Goal: Task Accomplishment & Management: Manage account settings

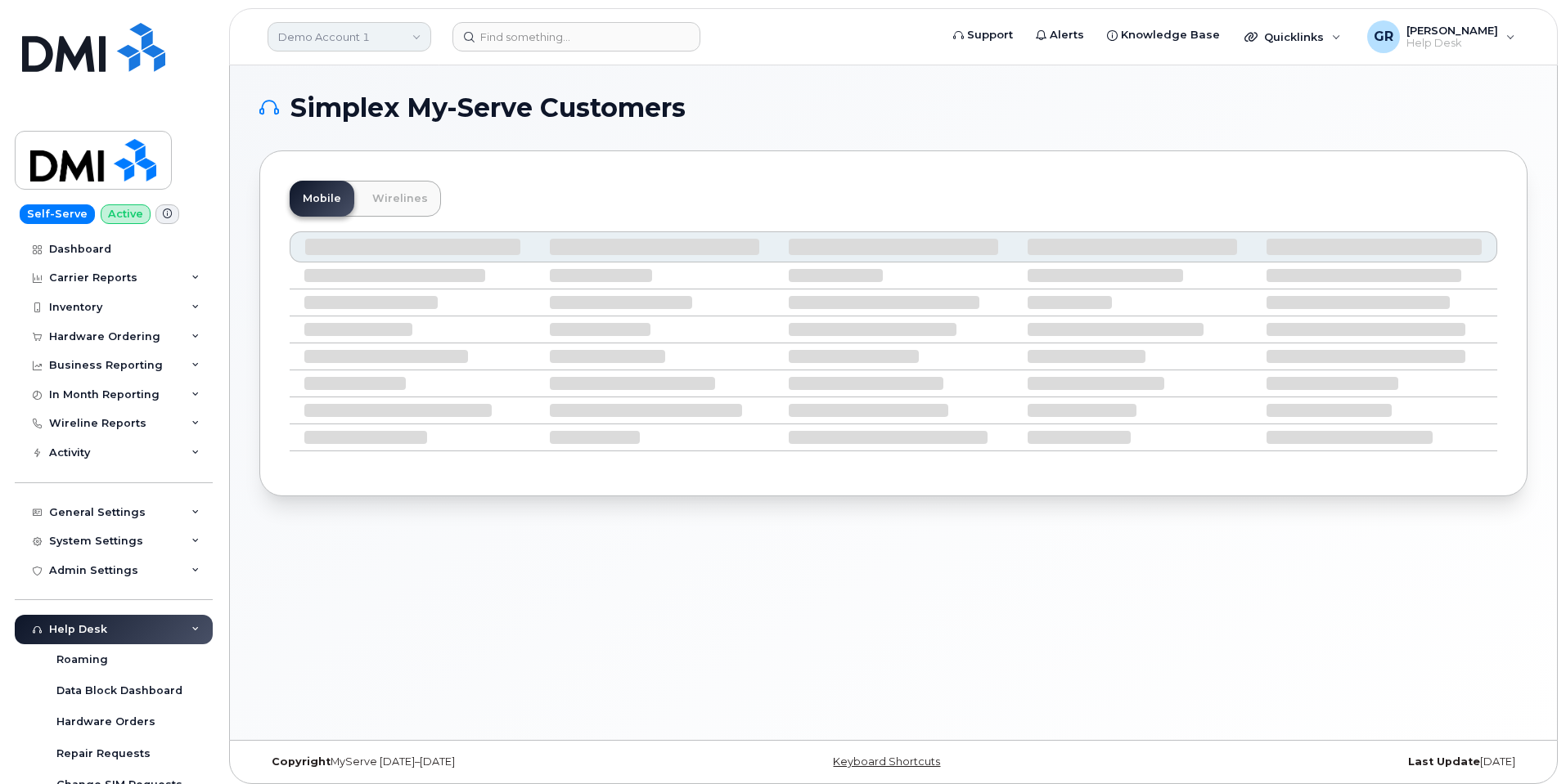
click at [319, 30] on link "Demo Account 1" at bounding box center [350, 37] width 164 height 29
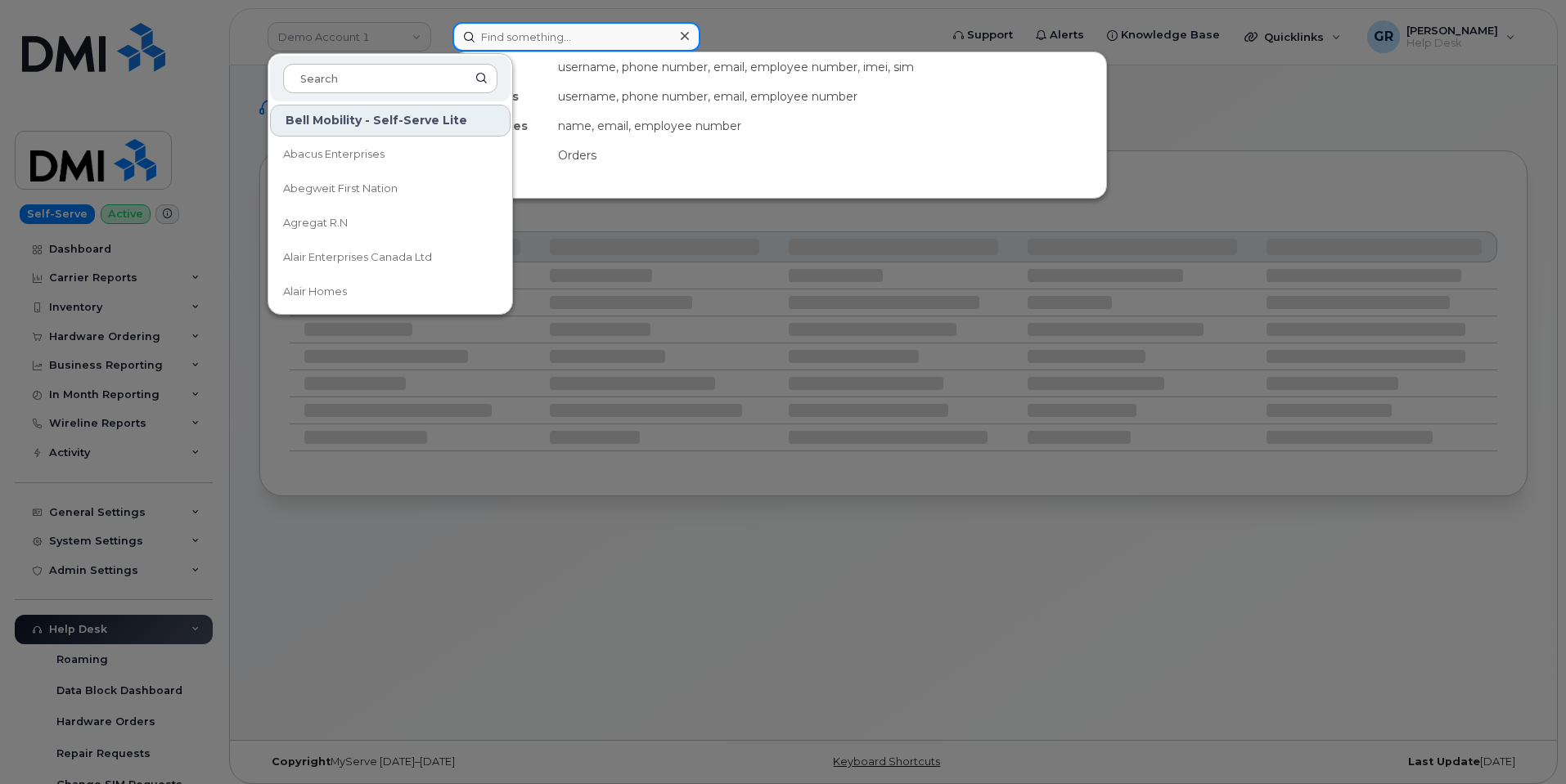
click at [527, 31] on input at bounding box center [576, 37] width 248 height 29
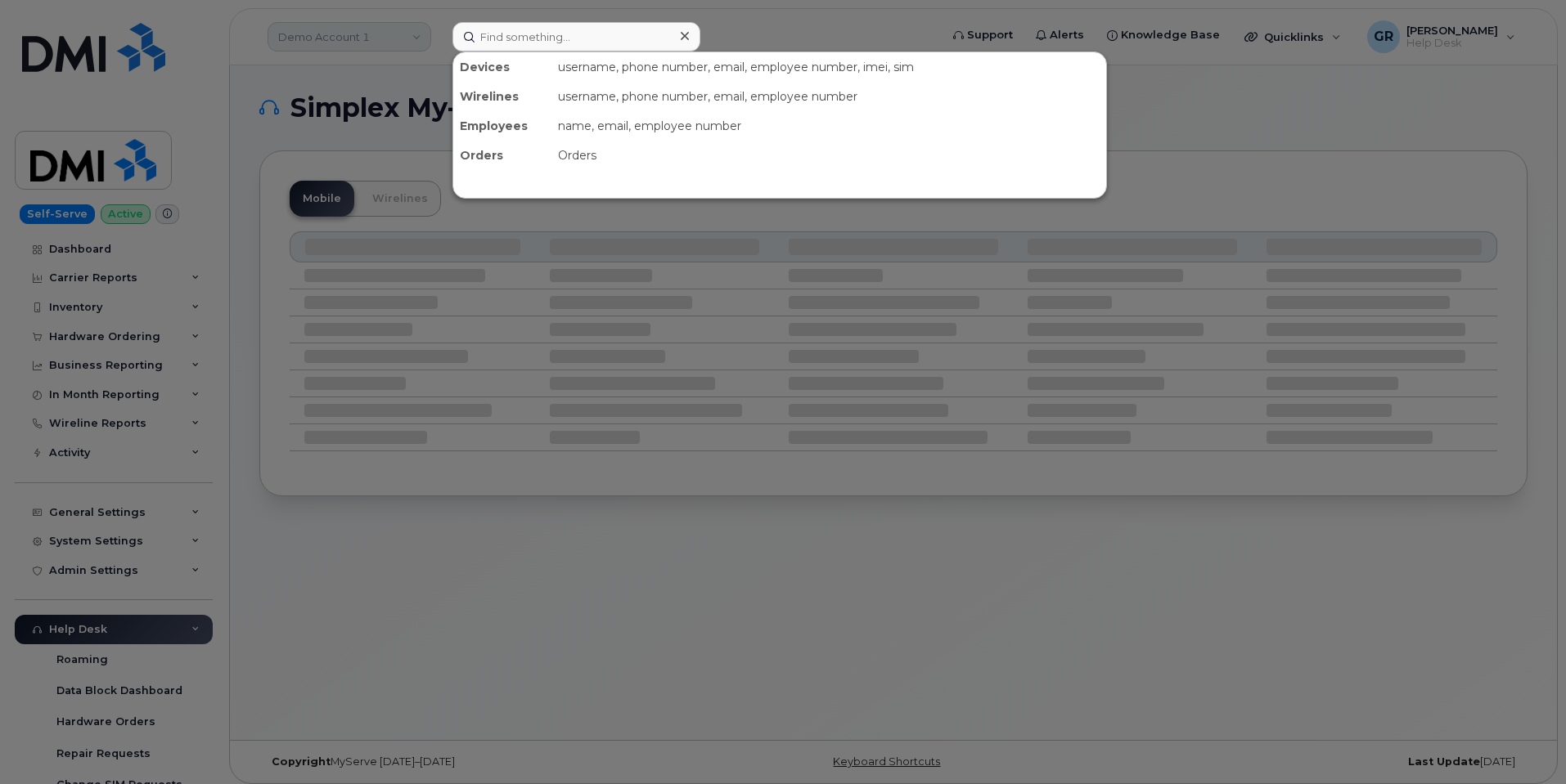
click at [381, 37] on div at bounding box center [783, 392] width 1566 height 784
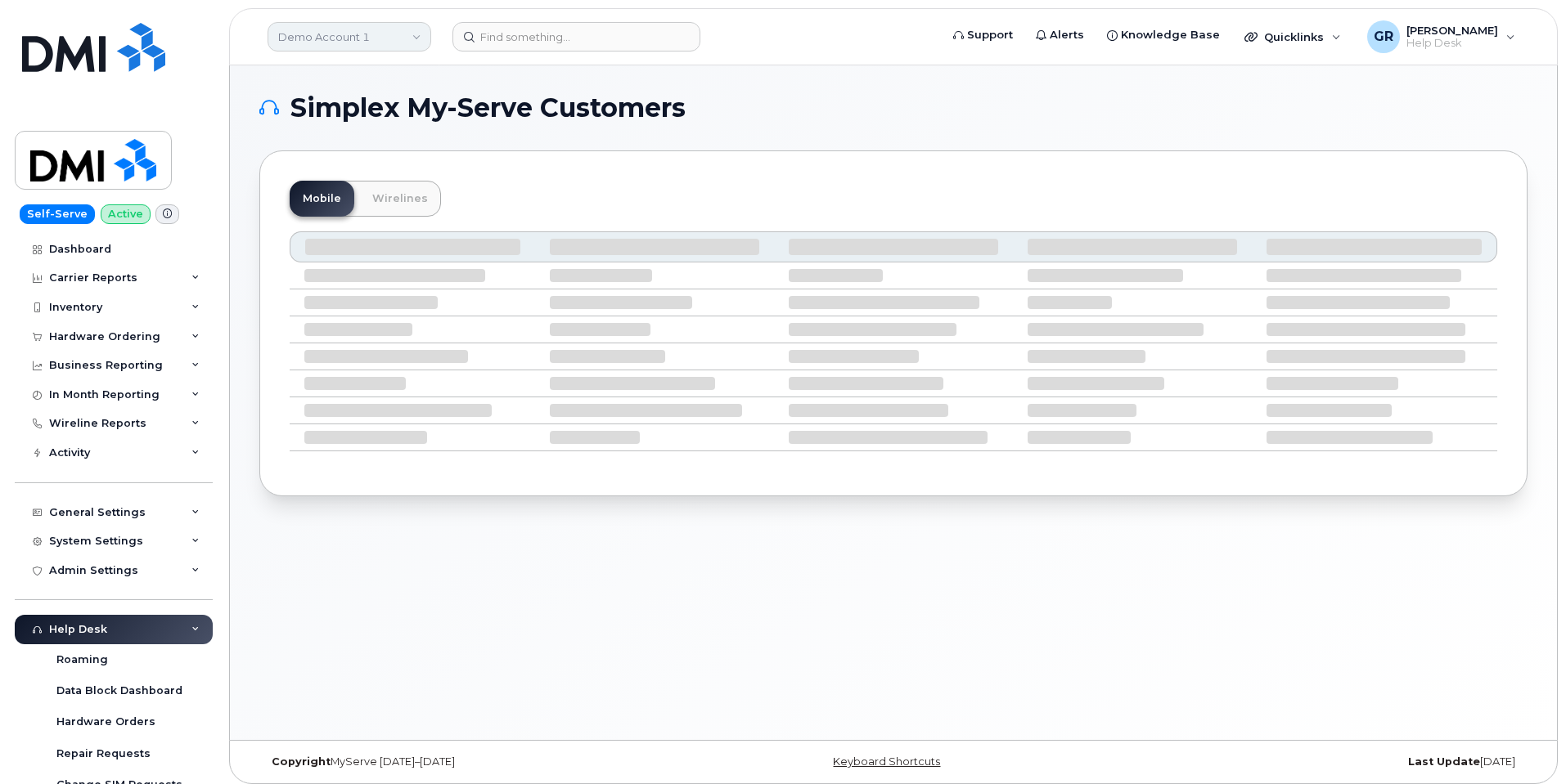
click at [381, 34] on link "Demo Account 1" at bounding box center [350, 37] width 164 height 29
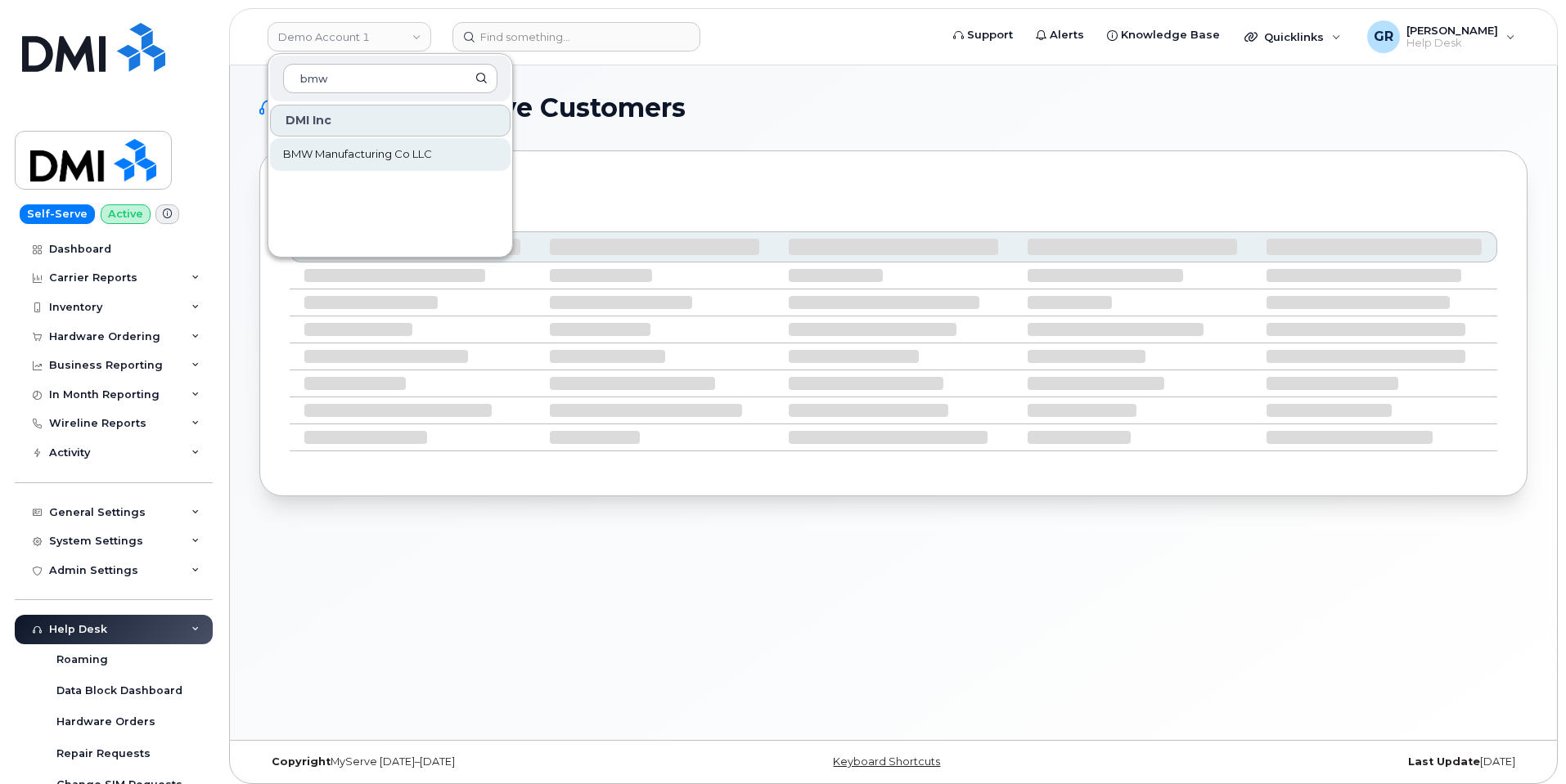
type input "bmw"
click at [355, 164] on link "BMW Manufacturing Co LLC" at bounding box center [390, 155] width 241 height 33
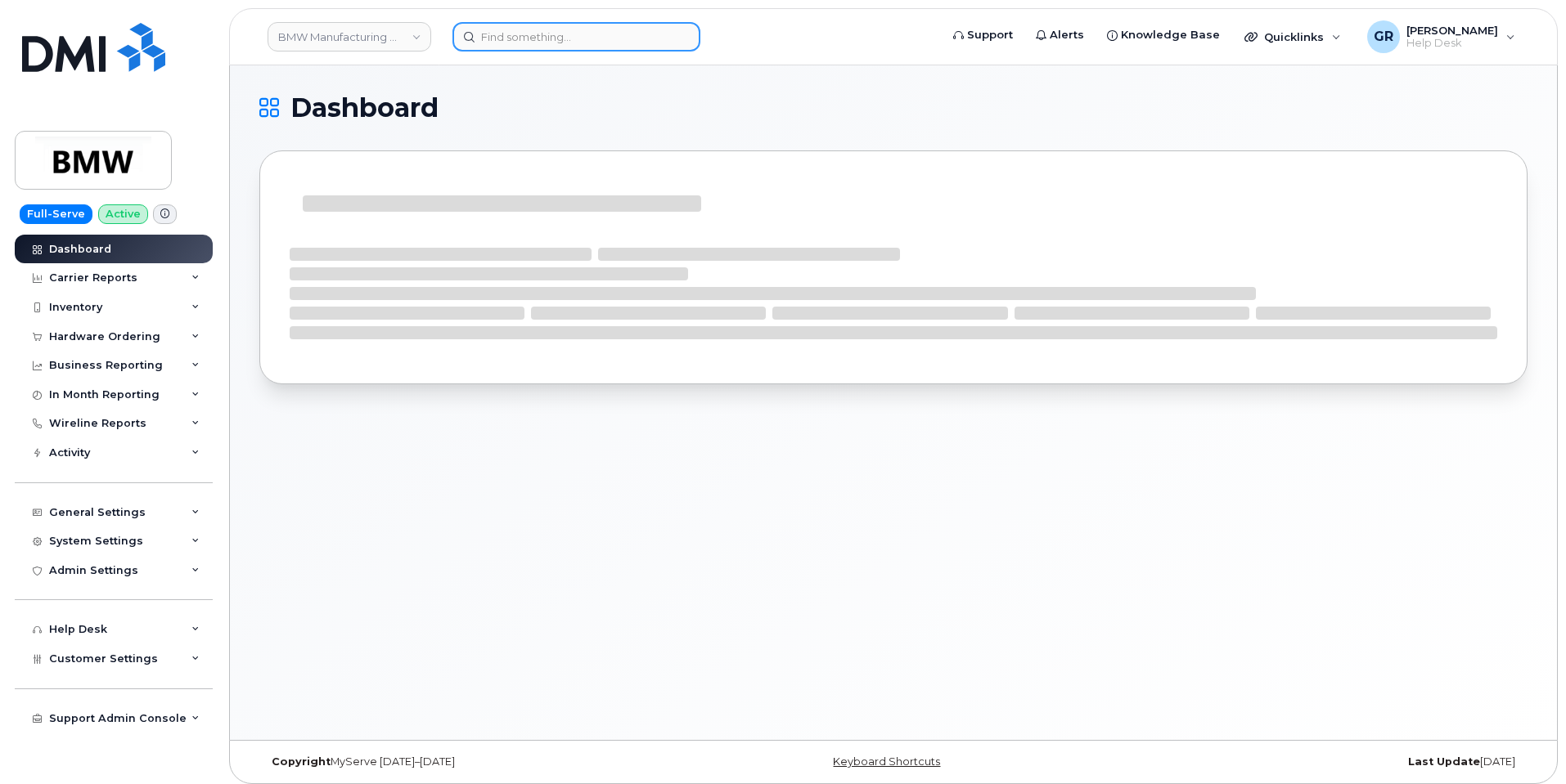
click at [524, 38] on input at bounding box center [576, 37] width 248 height 29
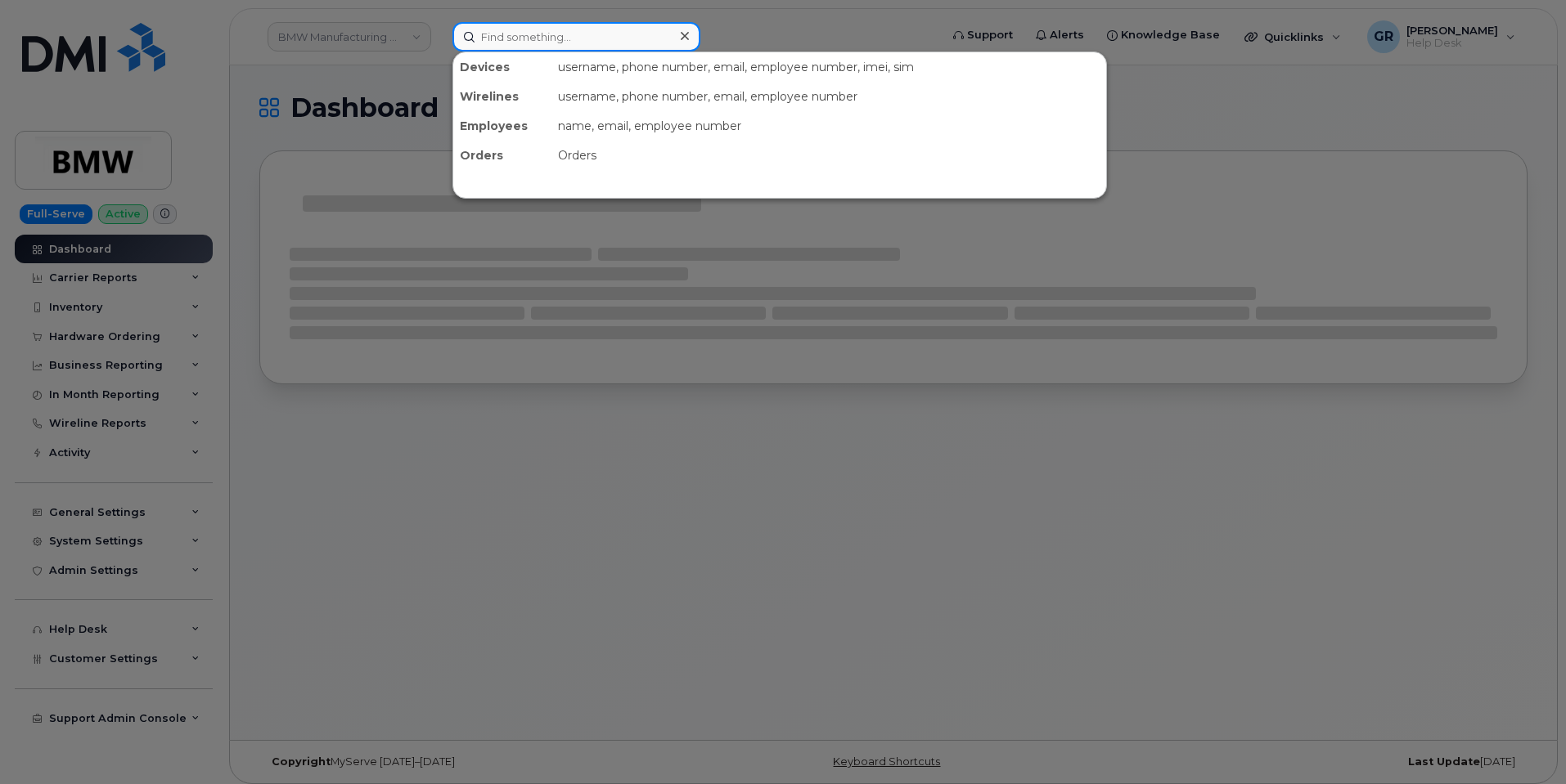
paste input "8647834091"
type input "8647834091"
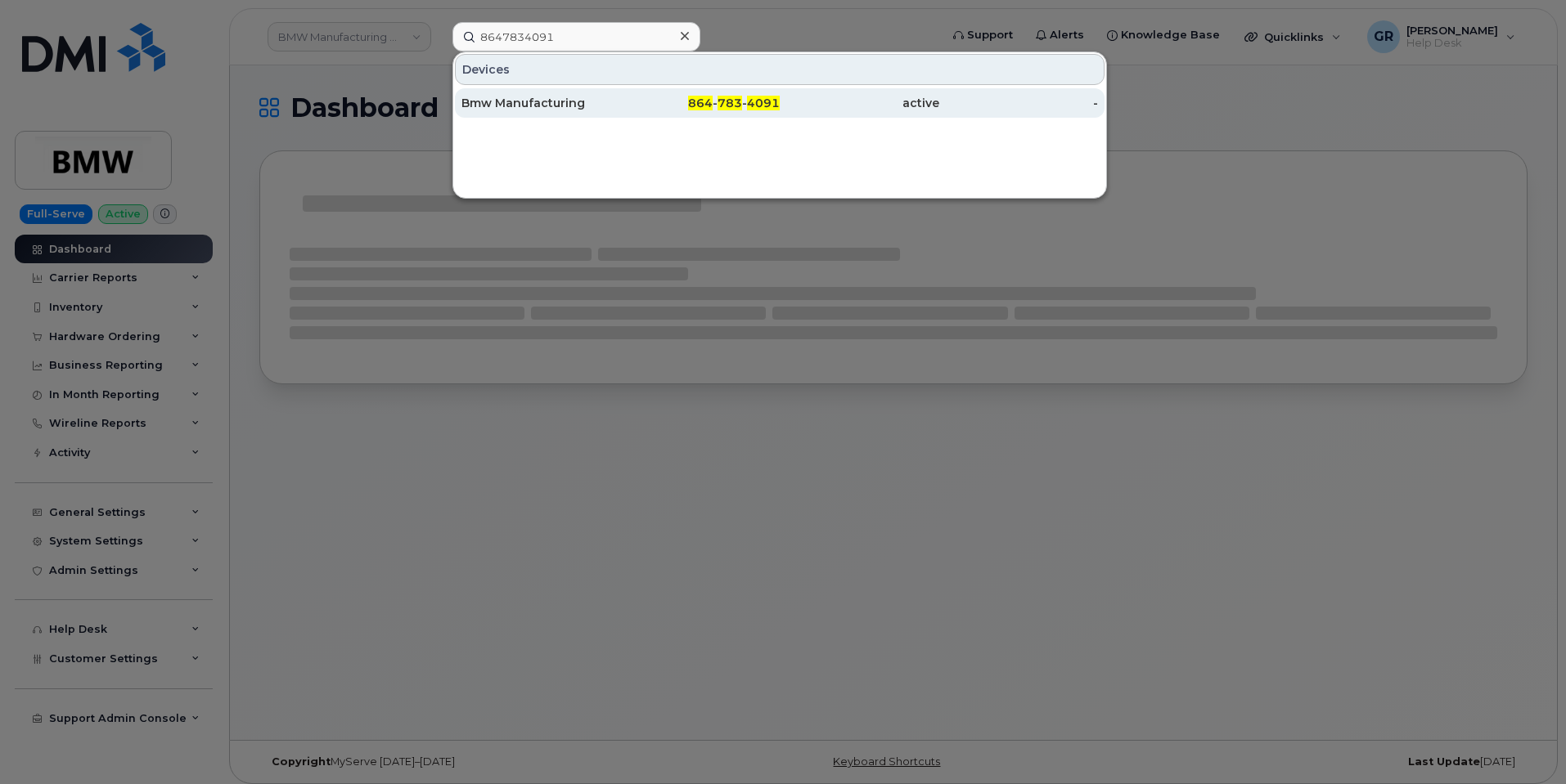
click at [587, 112] on div "Bmw Manufacturing" at bounding box center [541, 103] width 160 height 29
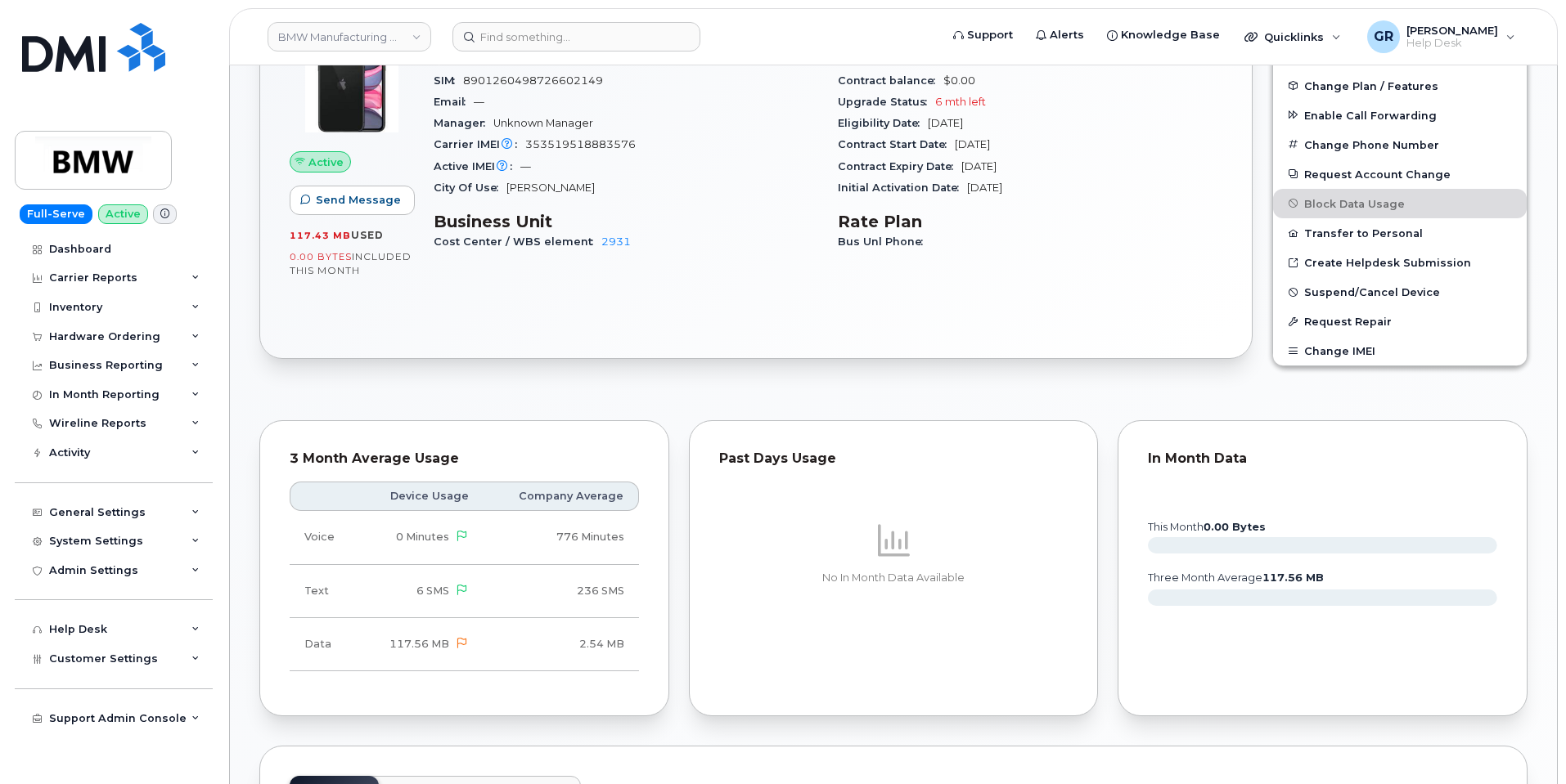
scroll to position [245, 0]
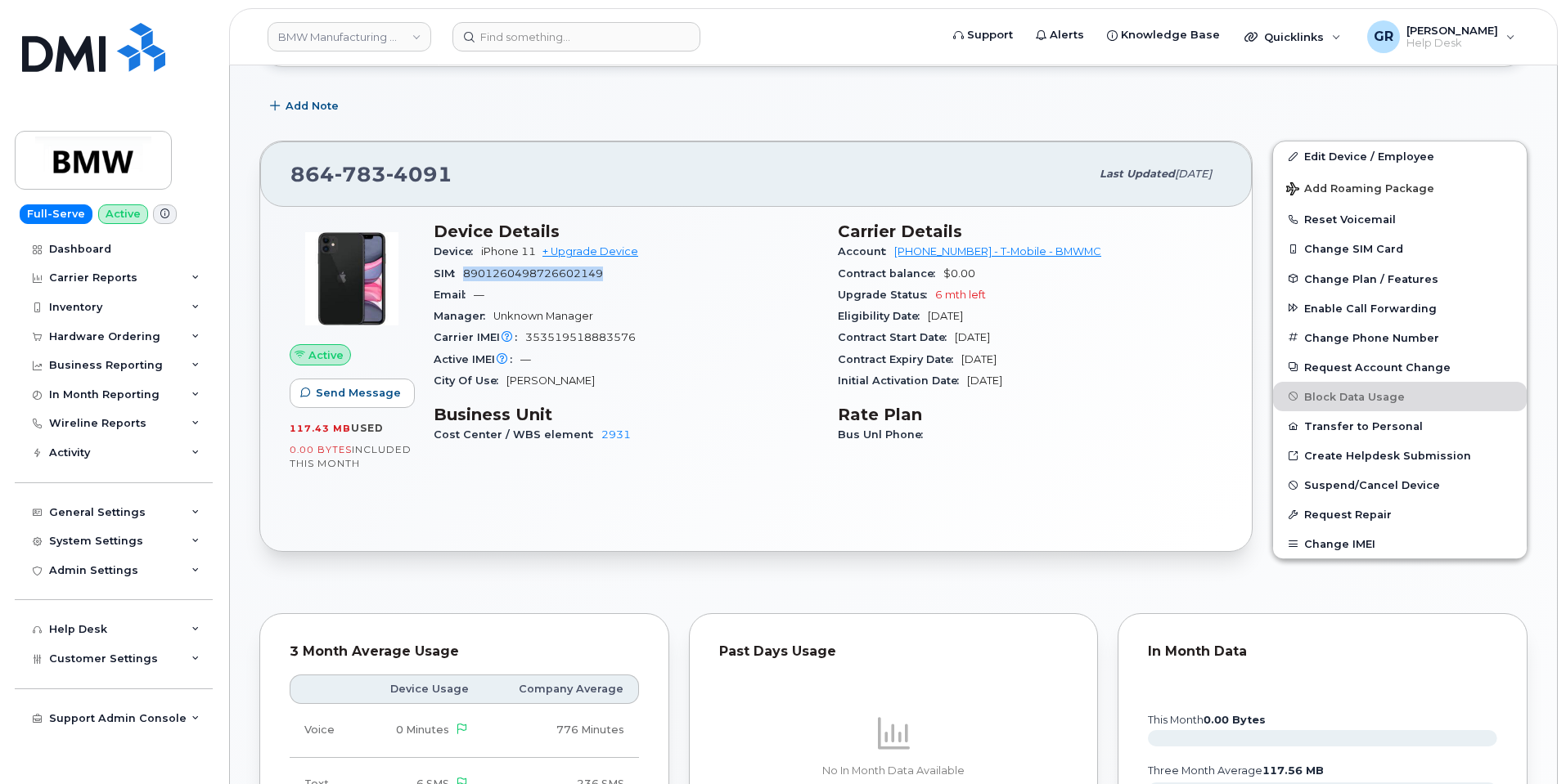
drag, startPoint x: 604, startPoint y: 275, endPoint x: 466, endPoint y: 278, distance: 138.0
click at [466, 278] on span "8901260498726602149" at bounding box center [533, 274] width 140 height 13
copy span "8901260498726602149"
click at [654, 334] on div "Carrier IMEI Carrier IMEI is reported during the last billing cycle or change o…" at bounding box center [626, 338] width 385 height 21
drag, startPoint x: 639, startPoint y: 341, endPoint x: 525, endPoint y: 340, distance: 114.0
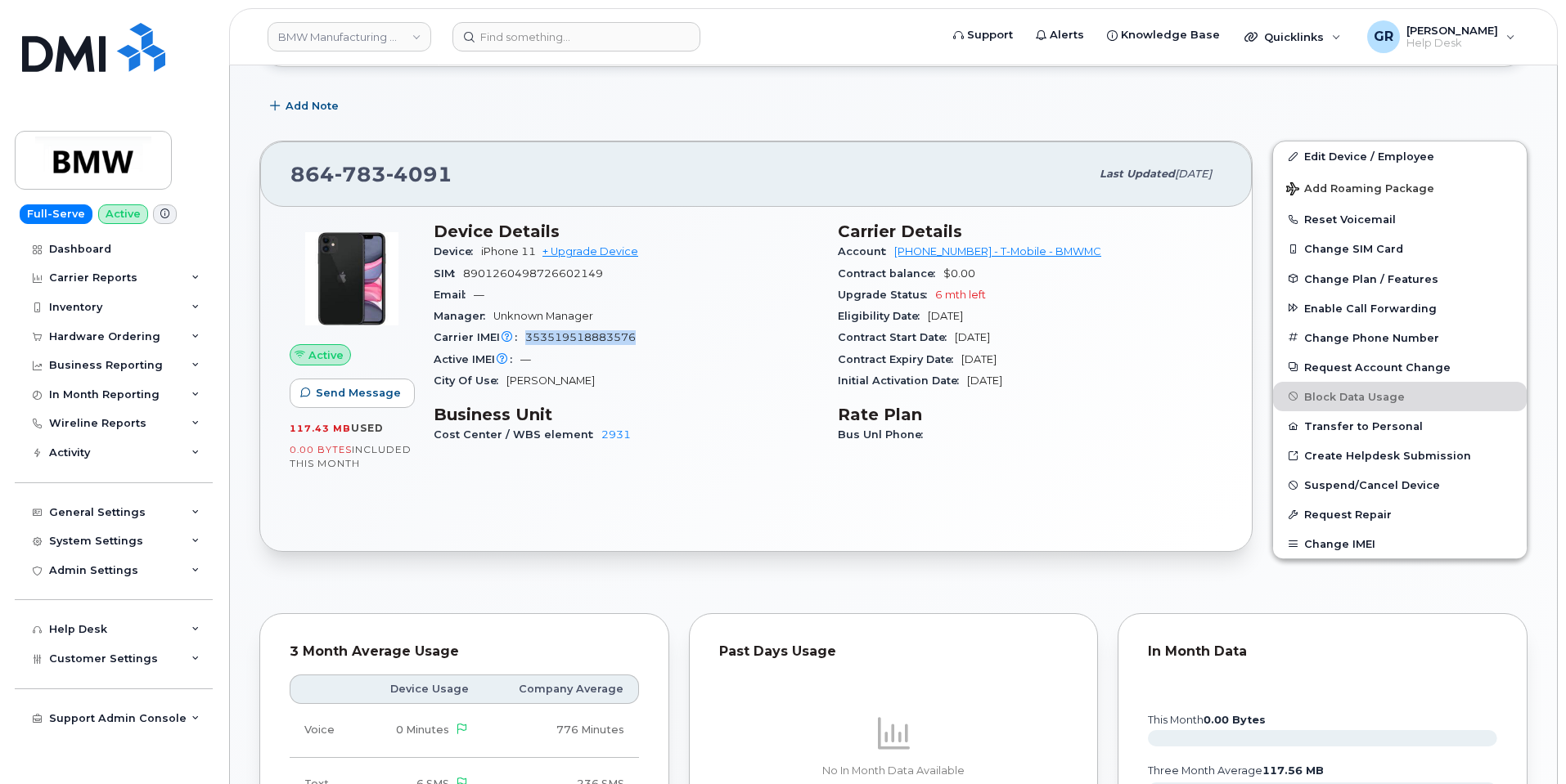
click at [525, 340] on div "Carrier IMEI Carrier IMEI is reported during the last billing cycle or change o…" at bounding box center [626, 338] width 385 height 21
copy span "353519518883576"
click at [634, 360] on div "Active IMEI Active IMEI is refreshed daily with a delay of up to 48 hours follo…" at bounding box center [626, 359] width 385 height 21
click at [1332, 145] on link "Edit Device / Employee" at bounding box center [1399, 156] width 253 height 29
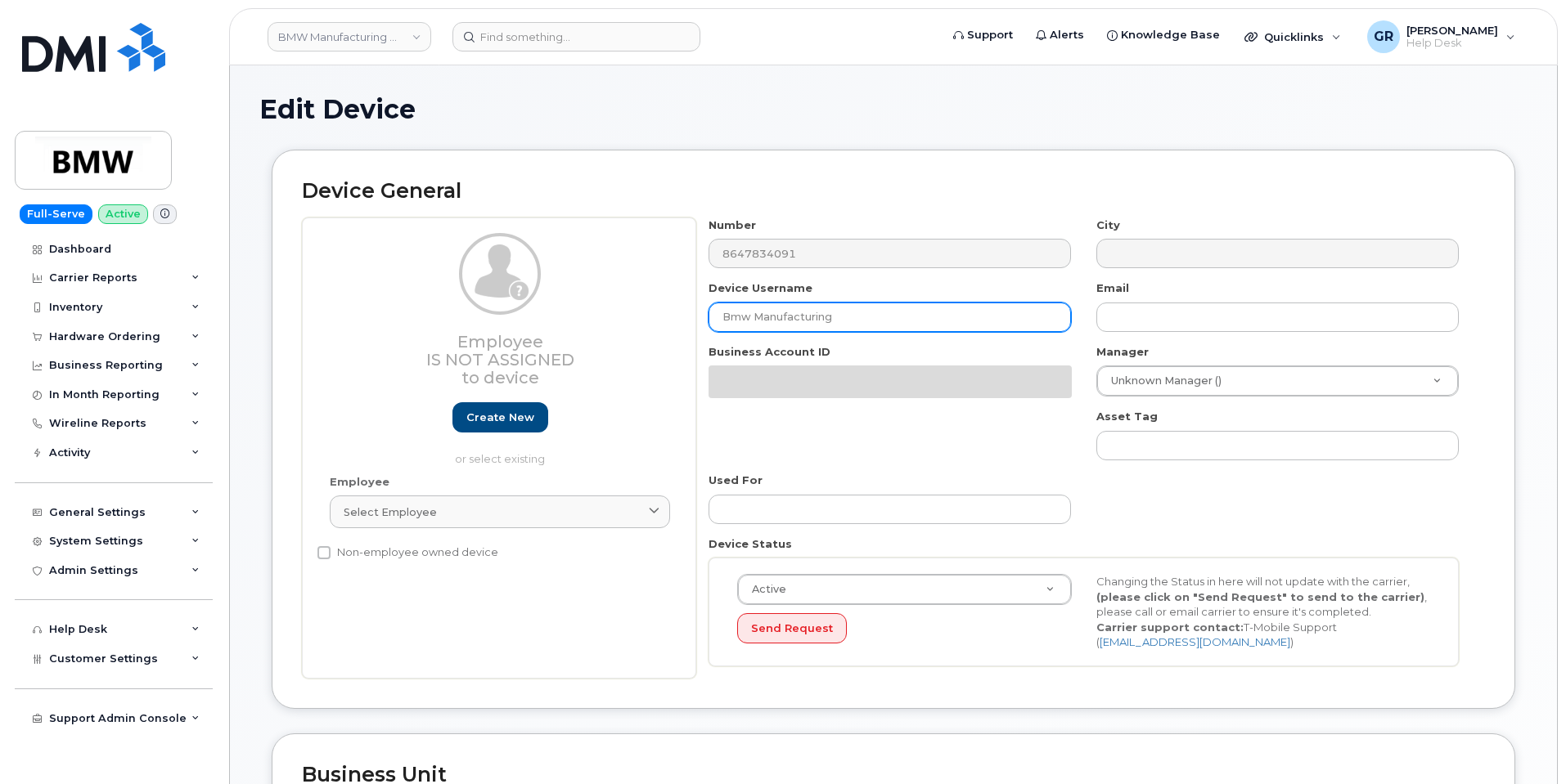
click at [884, 317] on input "Bmw Manufacturing" at bounding box center [890, 317] width 363 height 29
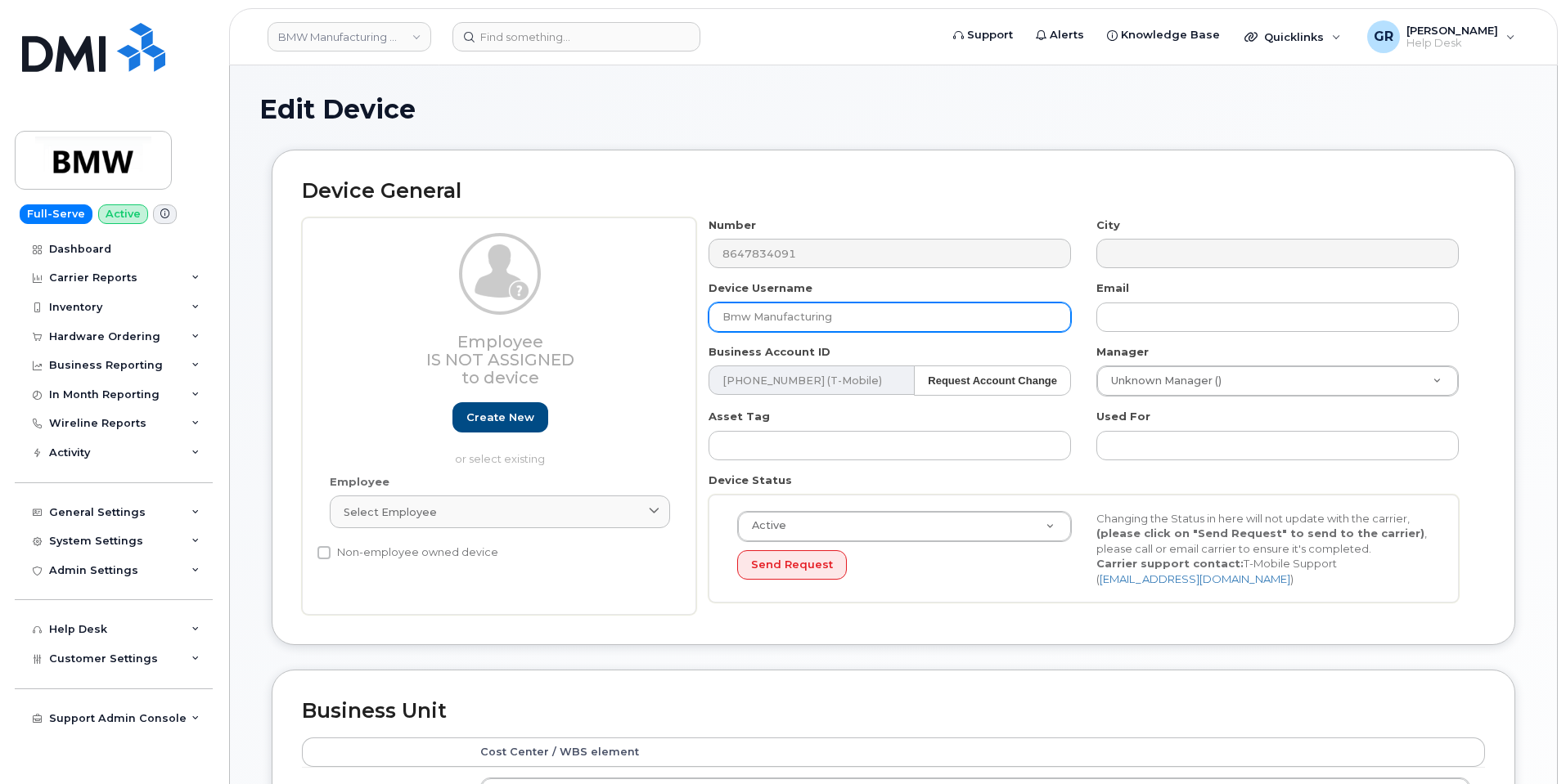
drag, startPoint x: 820, startPoint y: 319, endPoint x: 668, endPoint y: 312, distance: 152.2
click at [668, 312] on div "Employee Is not assigned to device Create new or select existing Employee Selec…" at bounding box center [894, 416] width 1183 height 398
paste input "Jordan Cardinal"
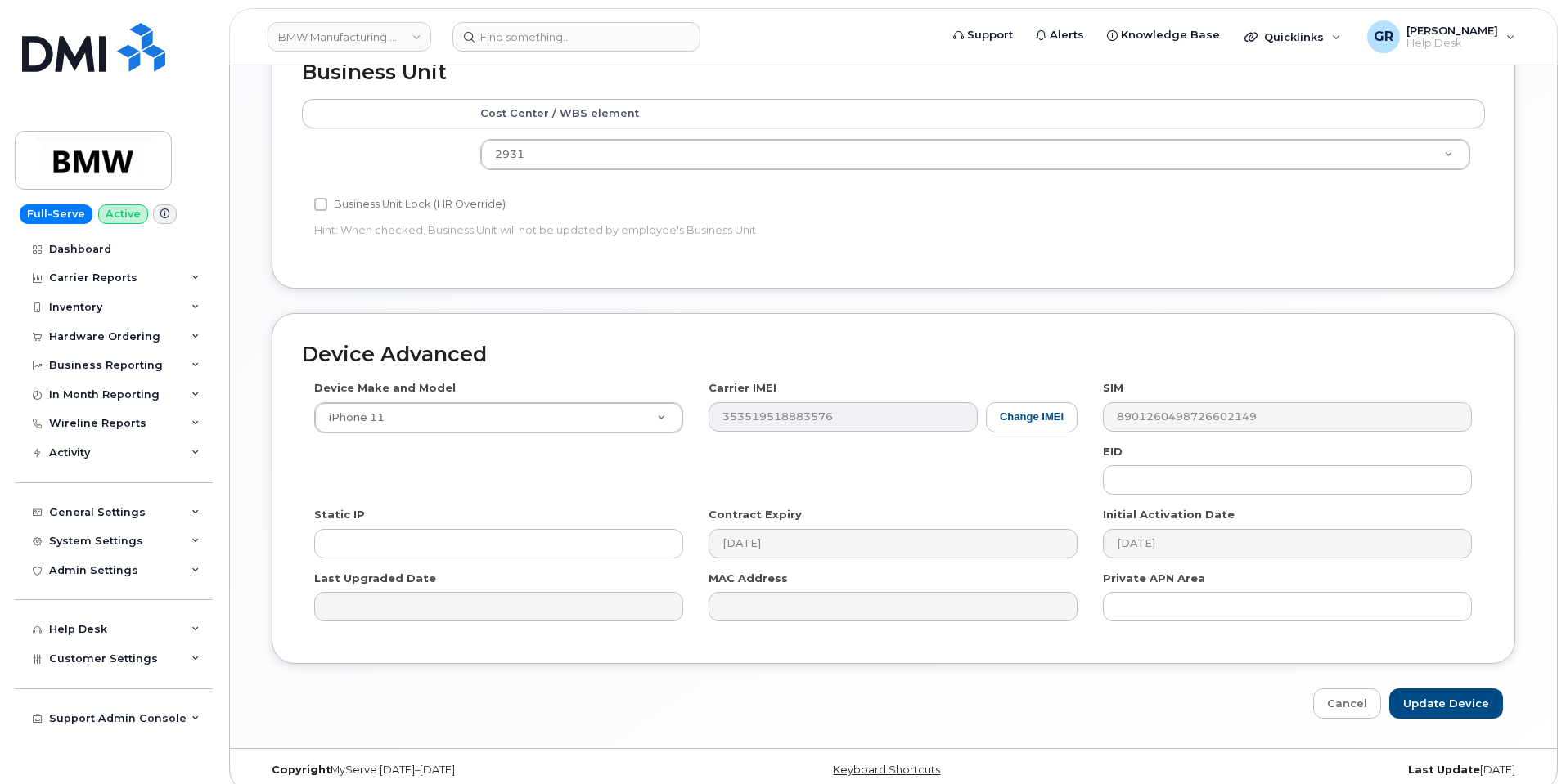
scroll to position [654, 0]
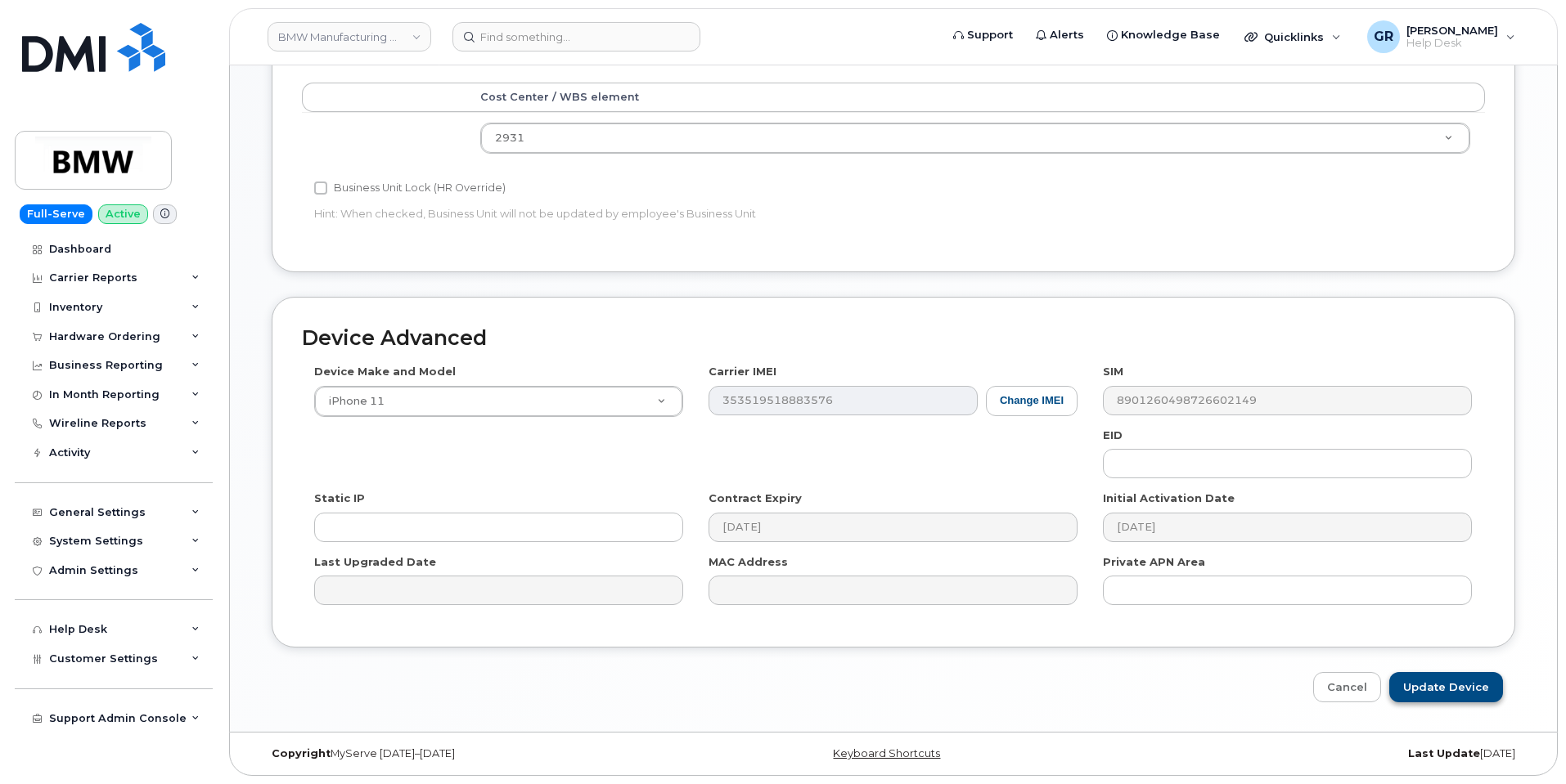
type input "Jordan Cardinal"
click at [1436, 688] on input "Update Device" at bounding box center [1445, 687] width 114 height 30
type input "Saving..."
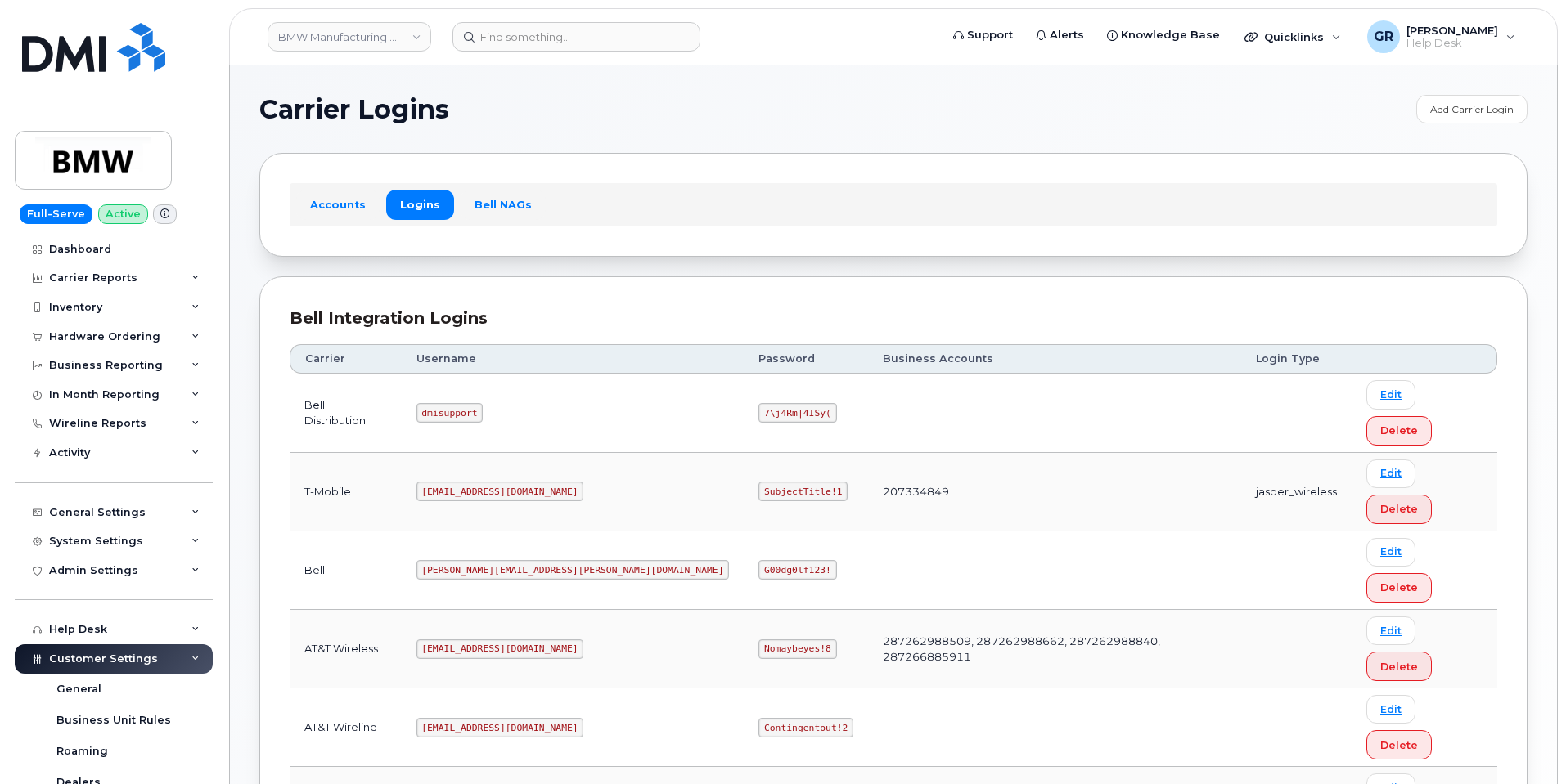
copy code "SubjectTitle!1"
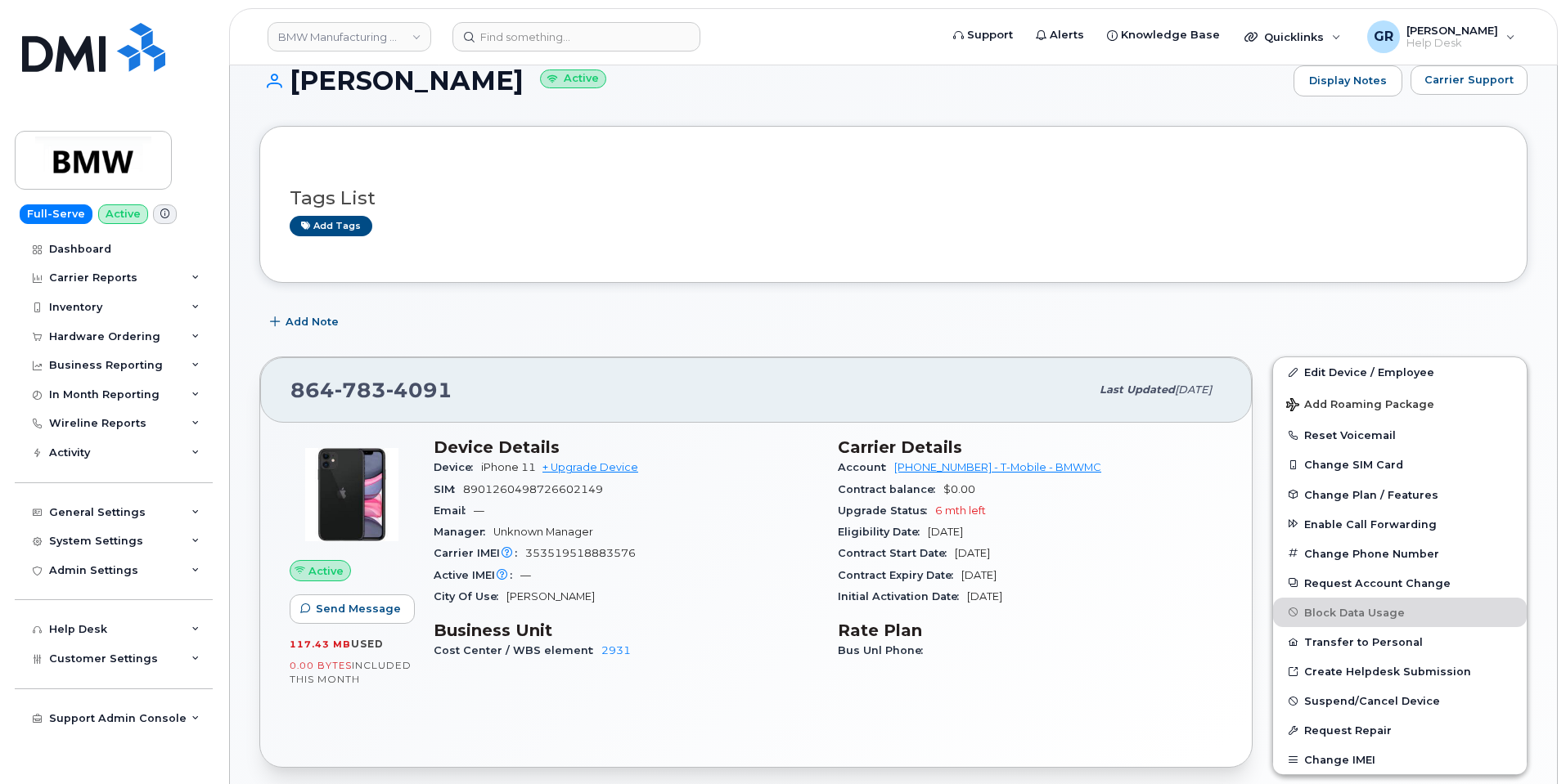
scroll to position [82, 0]
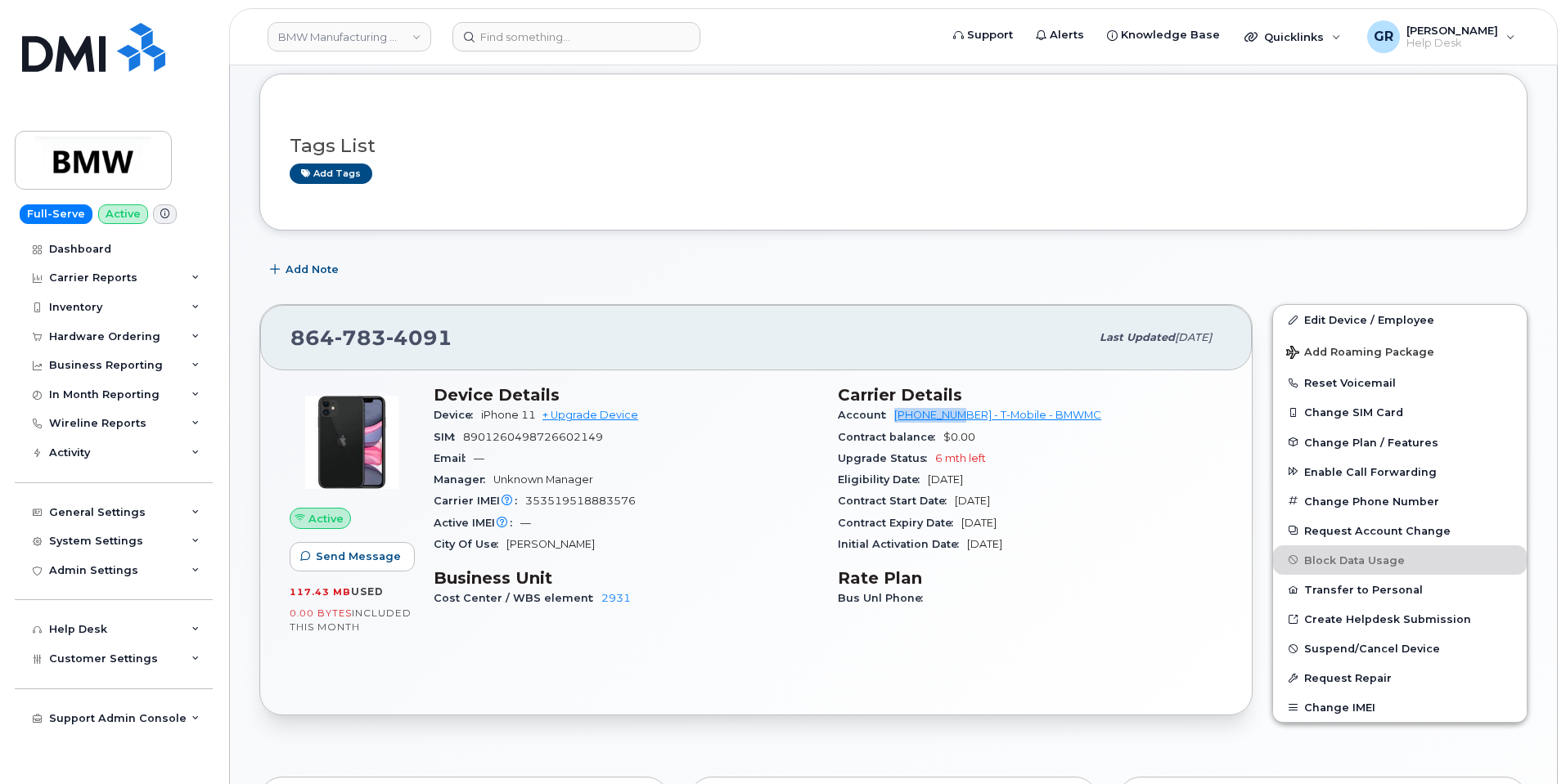
drag, startPoint x: 891, startPoint y: 417, endPoint x: 966, endPoint y: 424, distance: 75.3
click at [966, 424] on div "Account [PHONE_NUMBER] - T-Mobile - BMWMC" at bounding box center [1030, 416] width 385 height 21
copy link "972523090"
drag, startPoint x: 361, startPoint y: 341, endPoint x: 280, endPoint y: 340, distance: 81.0
click at [279, 341] on div "864 783 4091 Last updated Sep 18, 2025" at bounding box center [755, 337] width 991 height 65
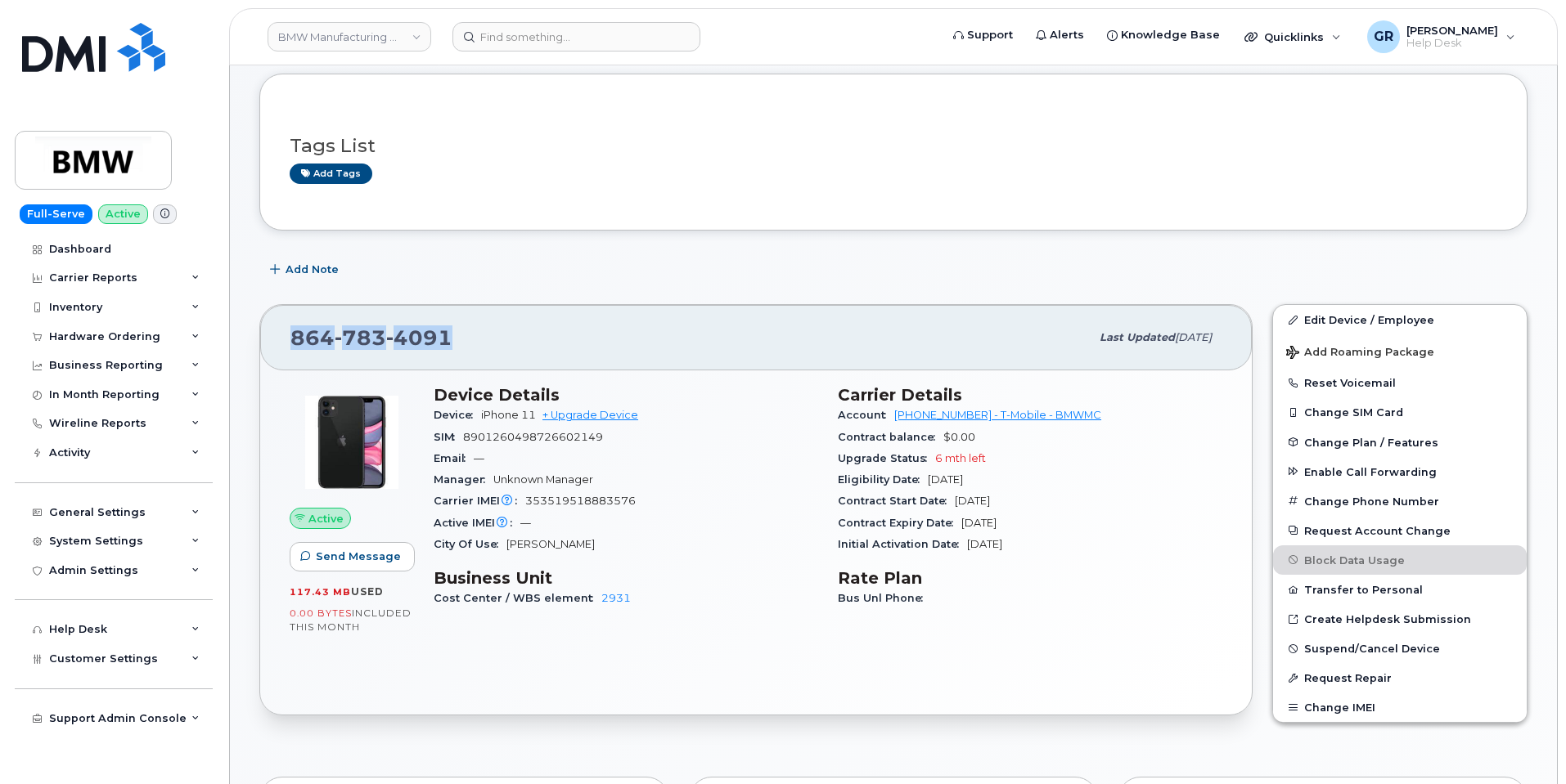
copy span "864 783 4091"
click at [889, 415] on span "Account" at bounding box center [866, 415] width 57 height 13
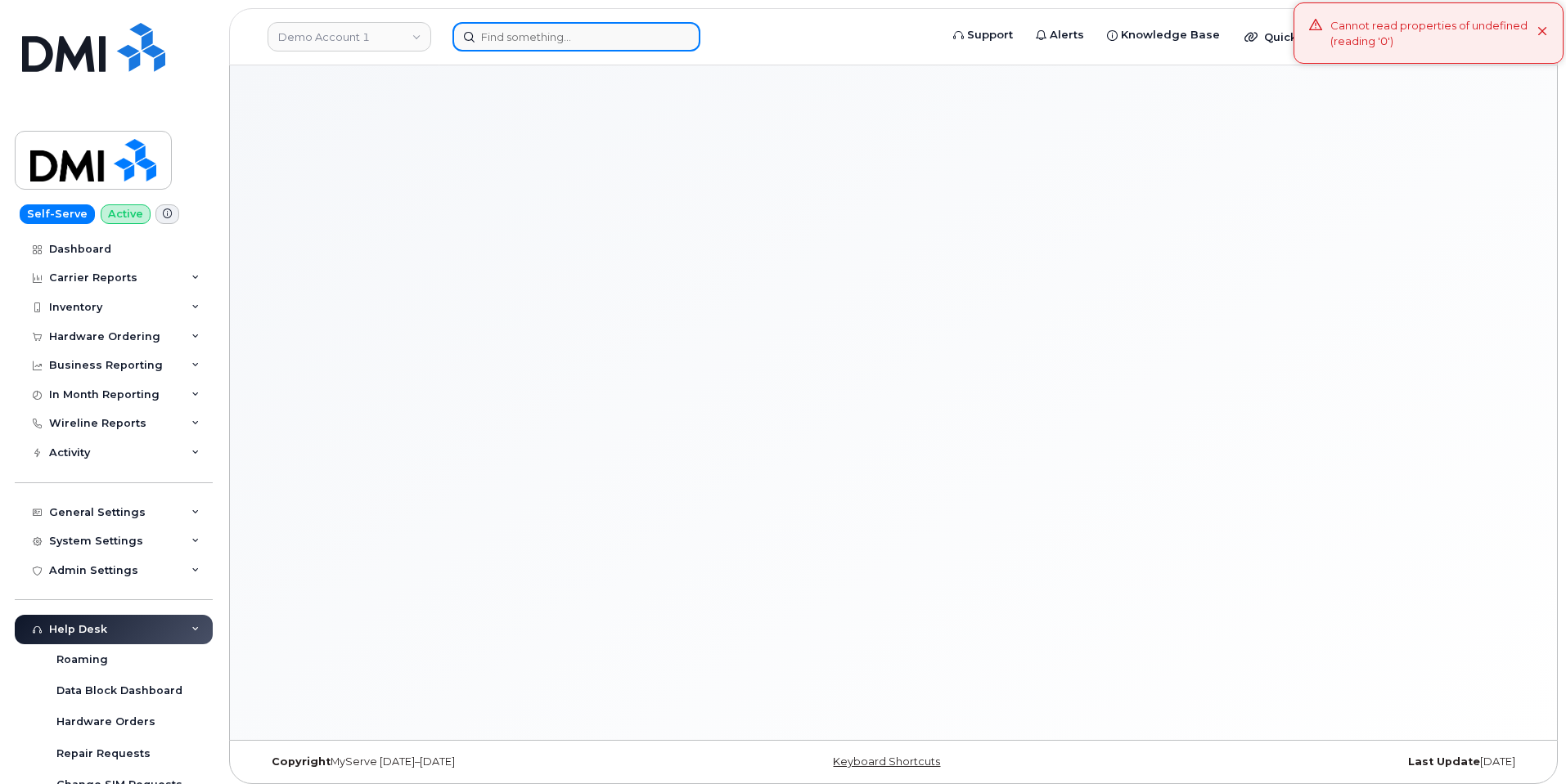
click at [497, 32] on input at bounding box center [576, 37] width 248 height 29
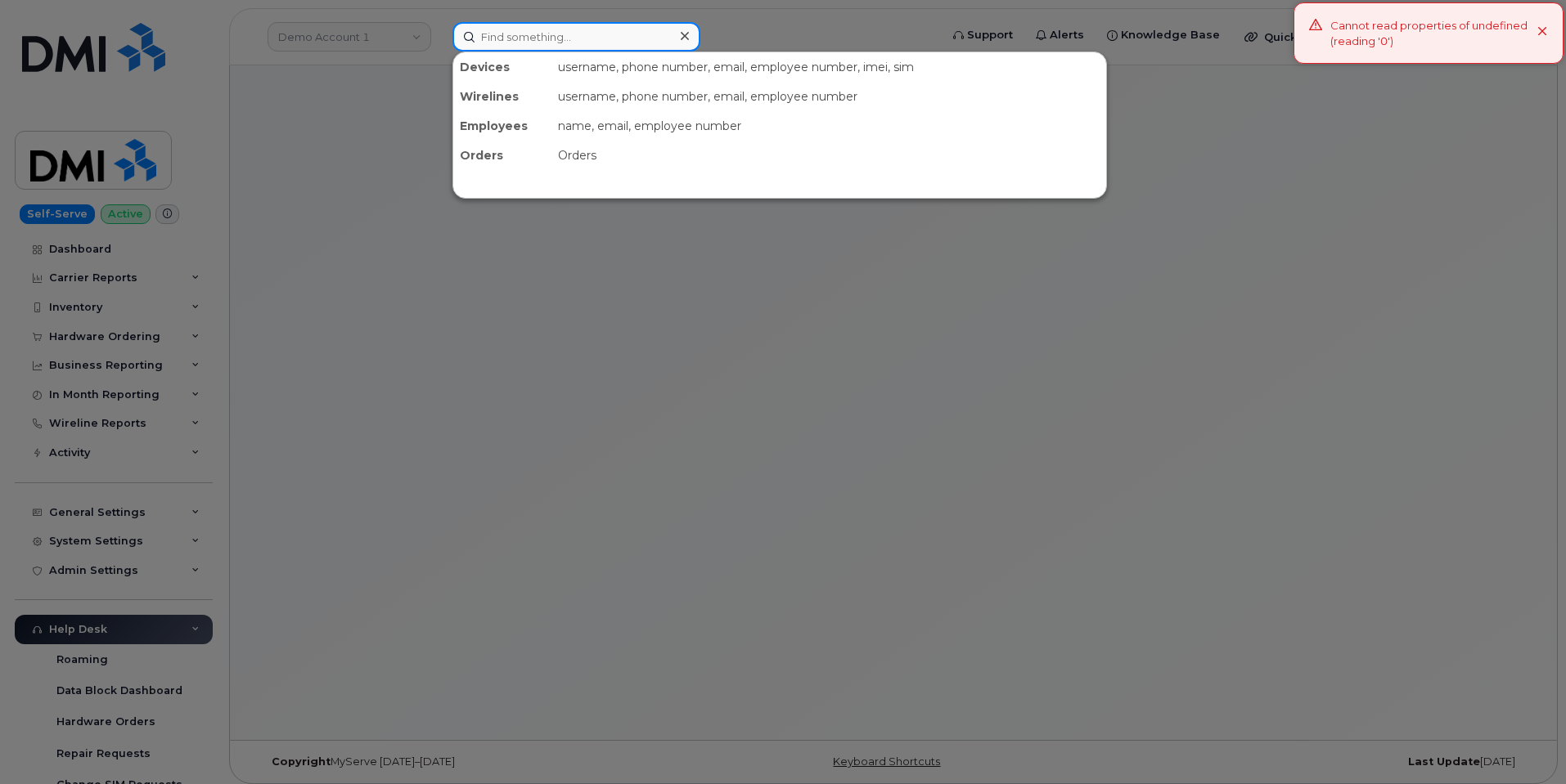
paste input "[PHONE_NUMBER]"
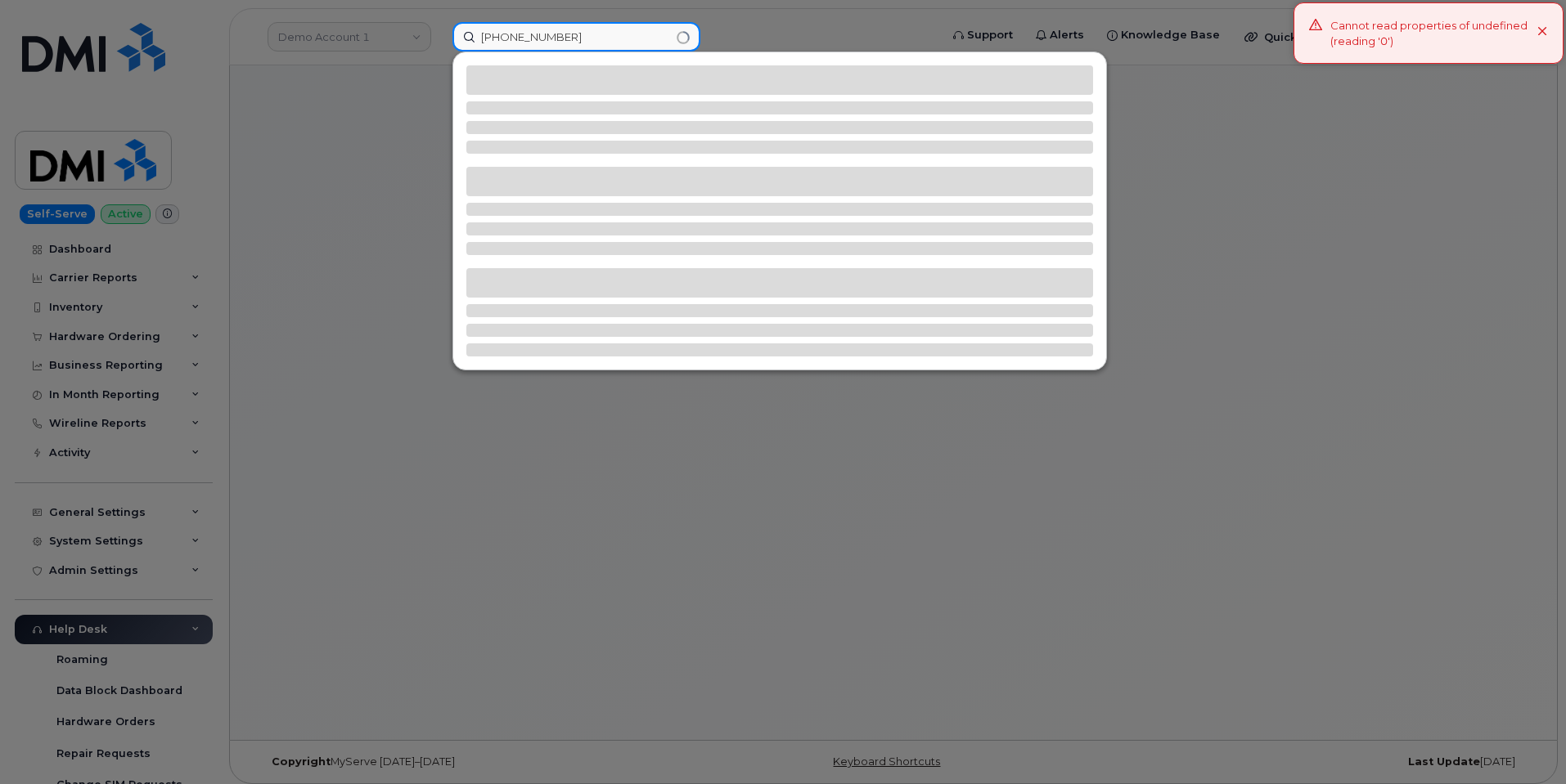
type input "[PHONE_NUMBER]"
click at [1548, 35] on div "Cannot read properties of undefined (reading '0')" at bounding box center [1428, 33] width 270 height 61
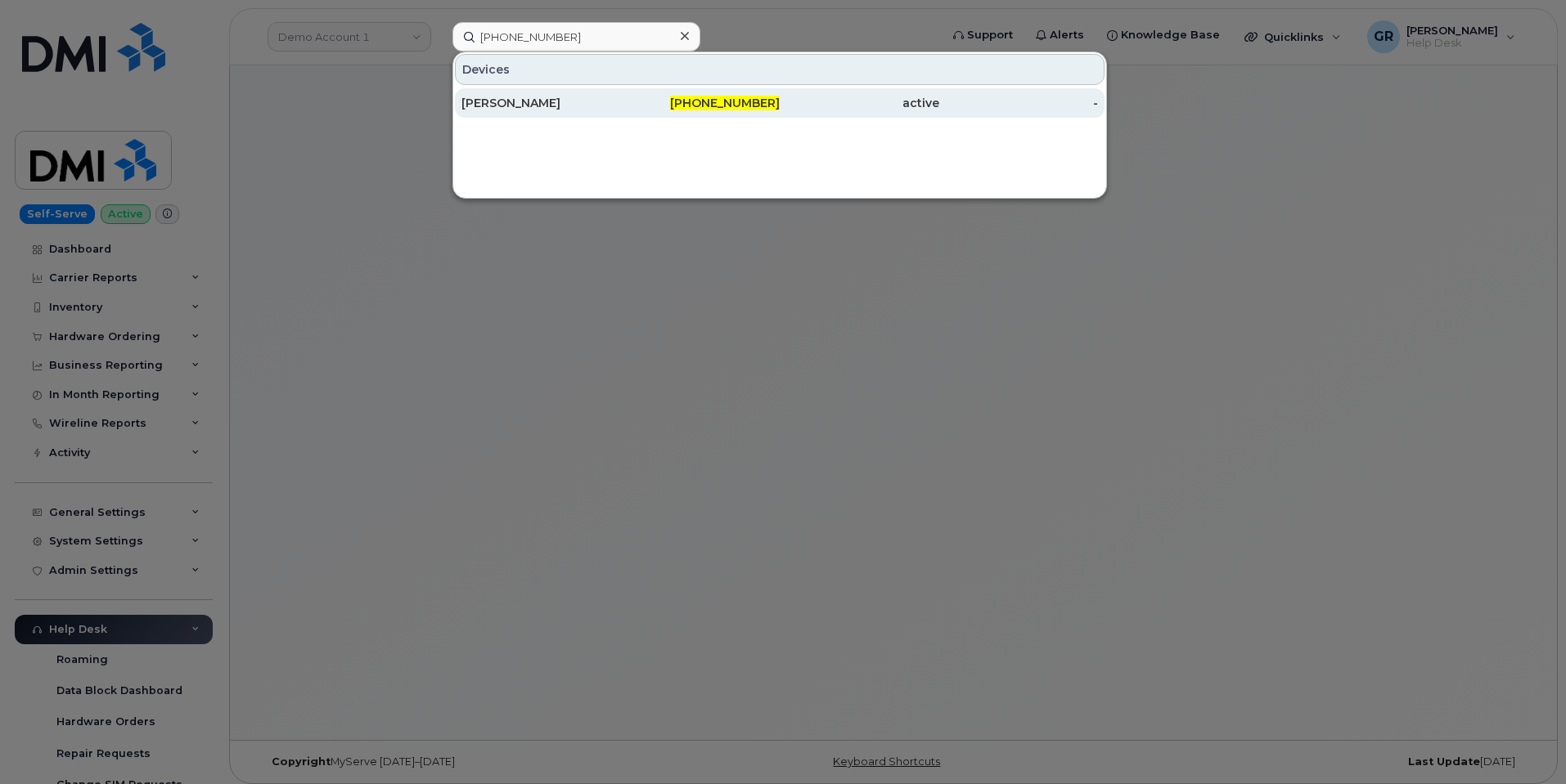
click at [735, 103] on span "614-639-1055" at bounding box center [725, 102] width 109 height 15
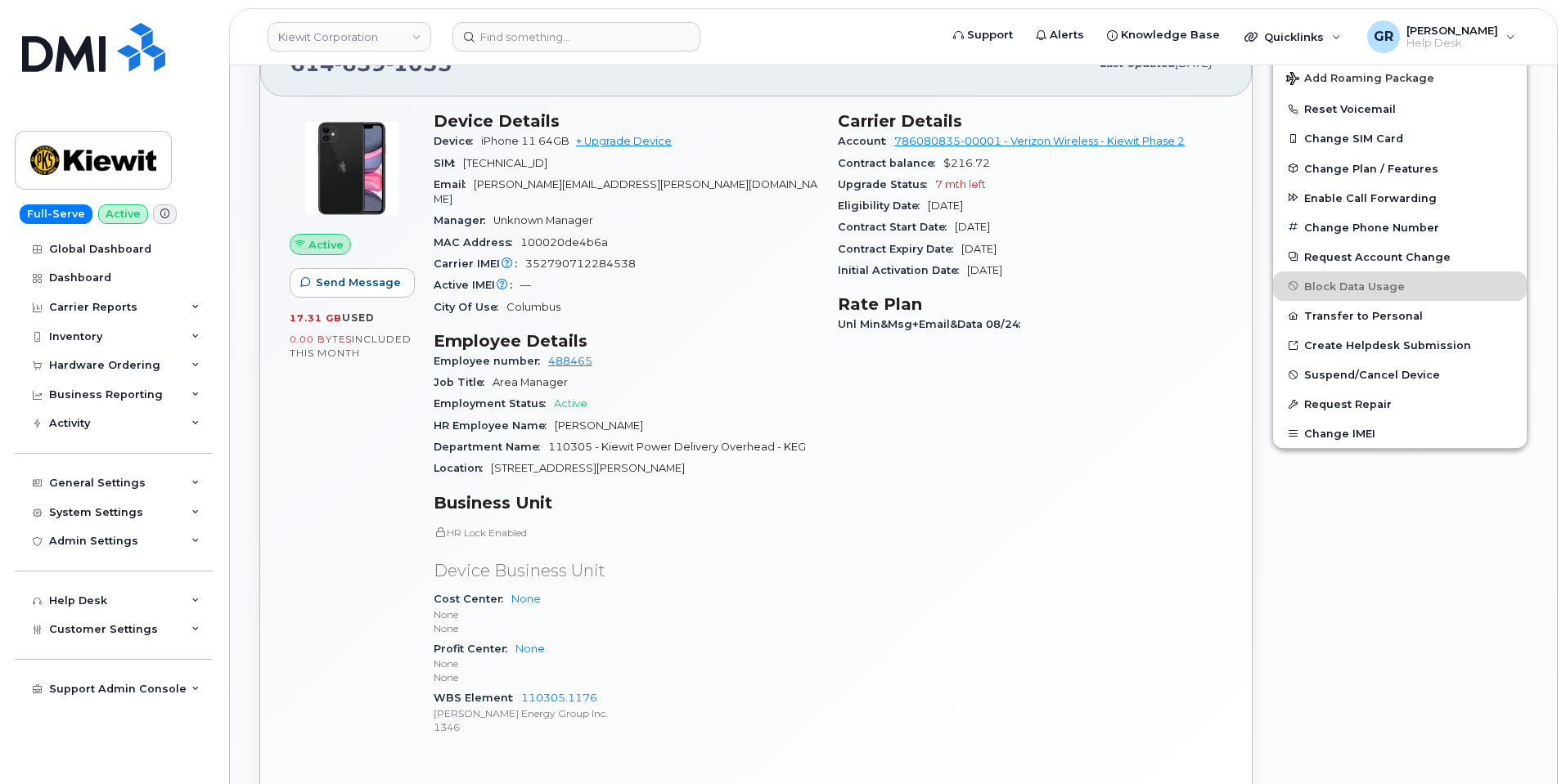
scroll to position [327, 0]
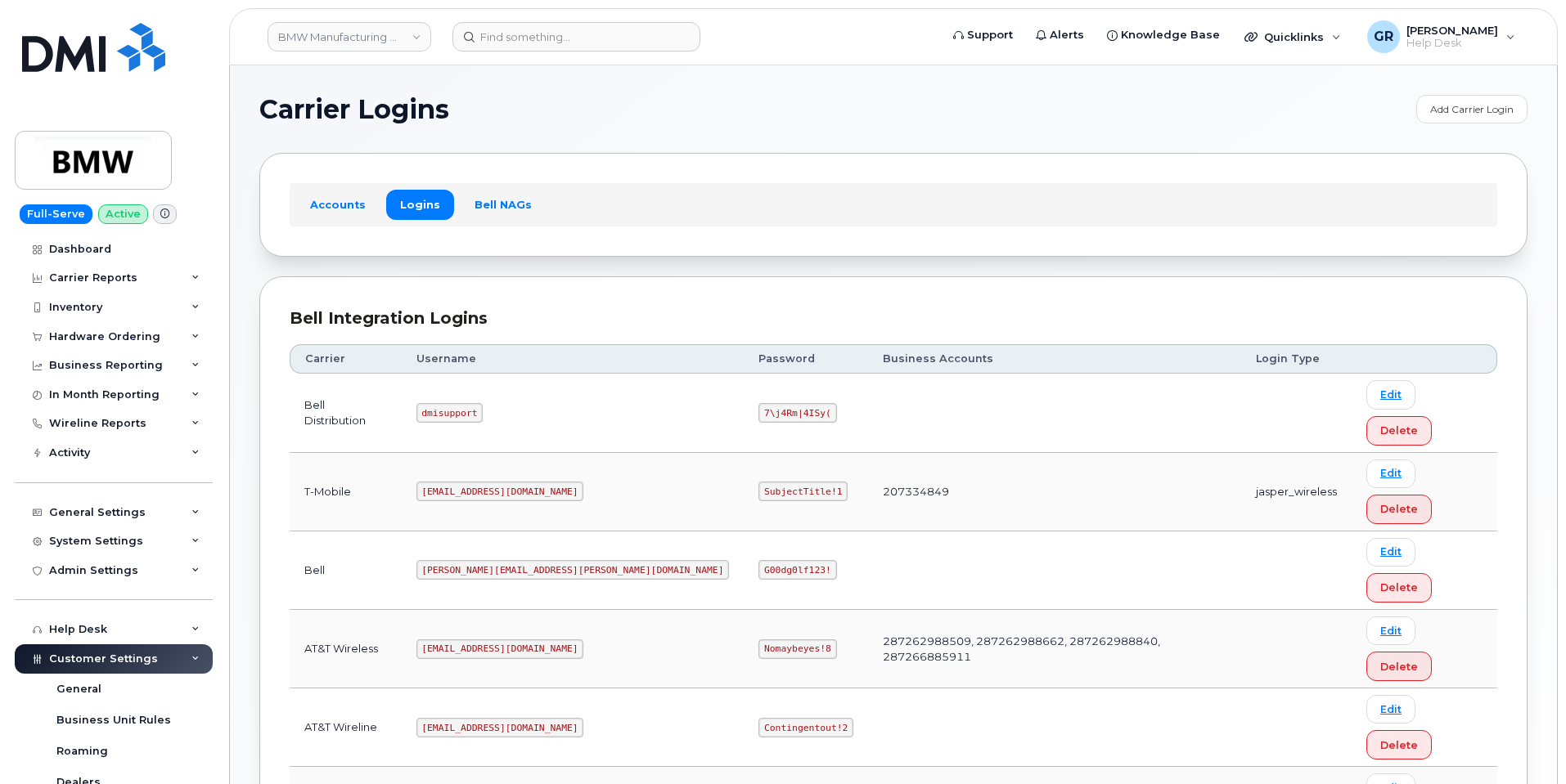
click at [758, 481] on code "SubjectTitle!1" at bounding box center [803, 491] width 90 height 19
copy code "SubjectTitle!1"
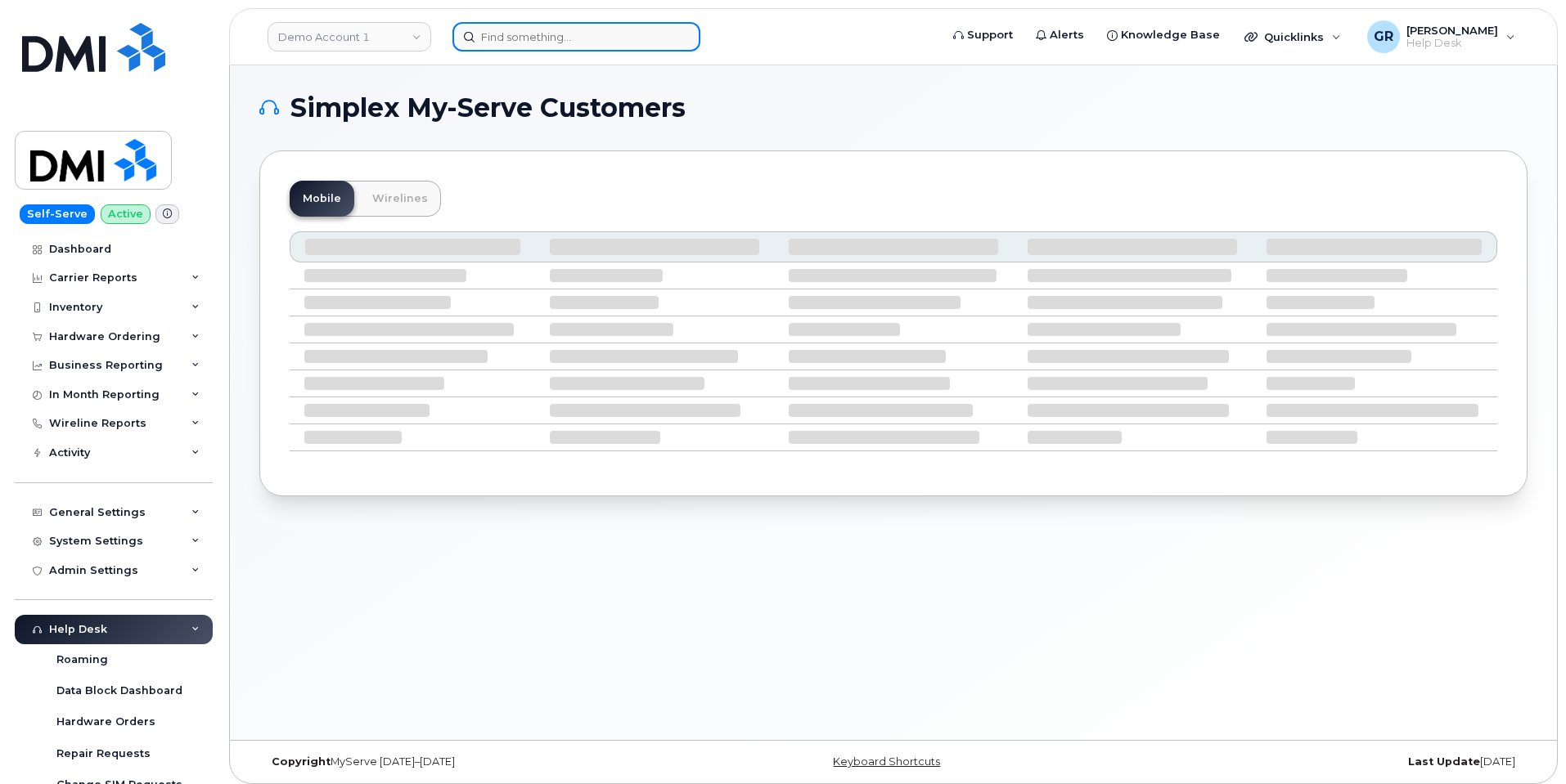
click at [479, 33] on input at bounding box center [576, 37] width 248 height 29
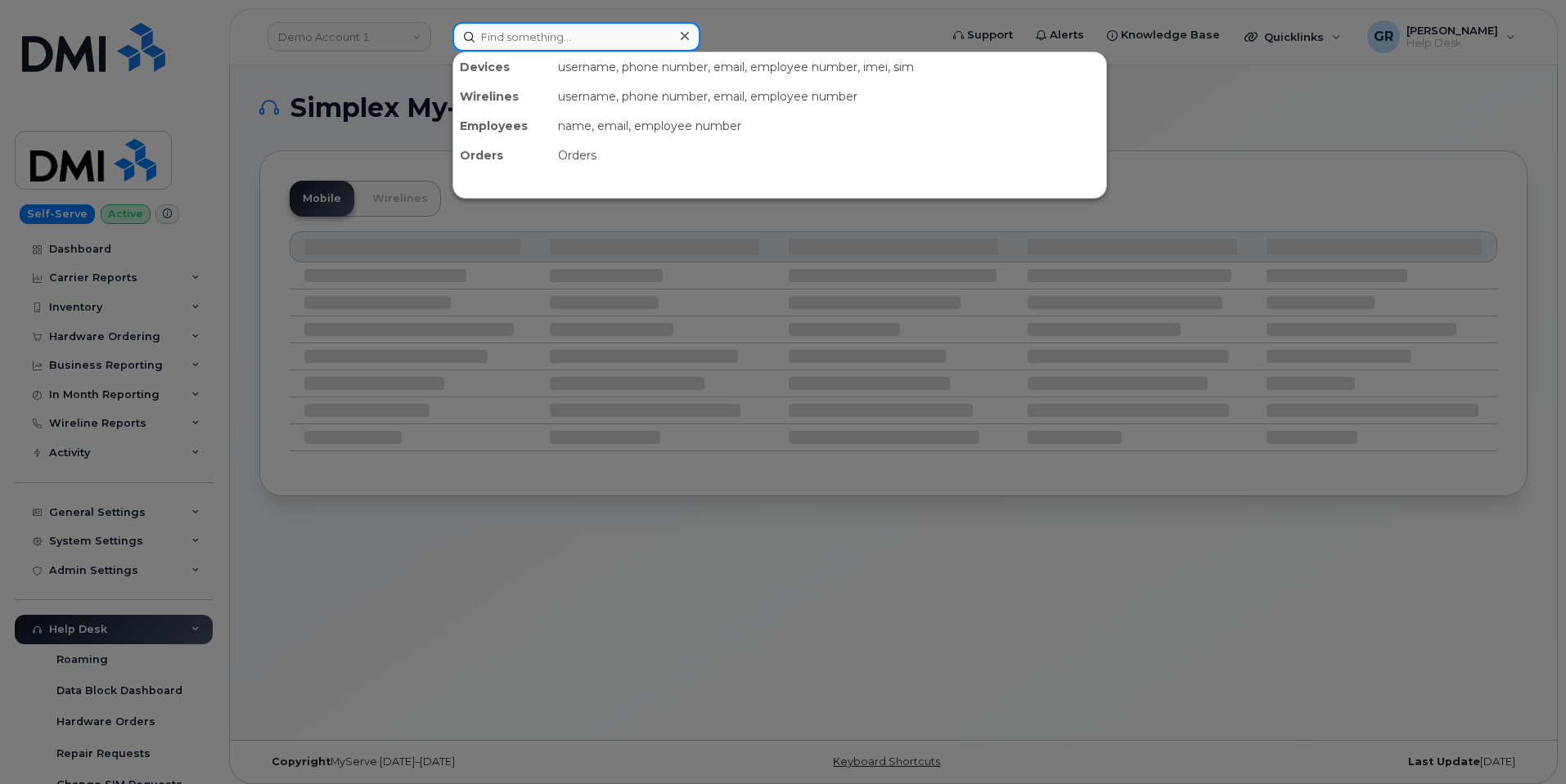
paste input "8645698569"
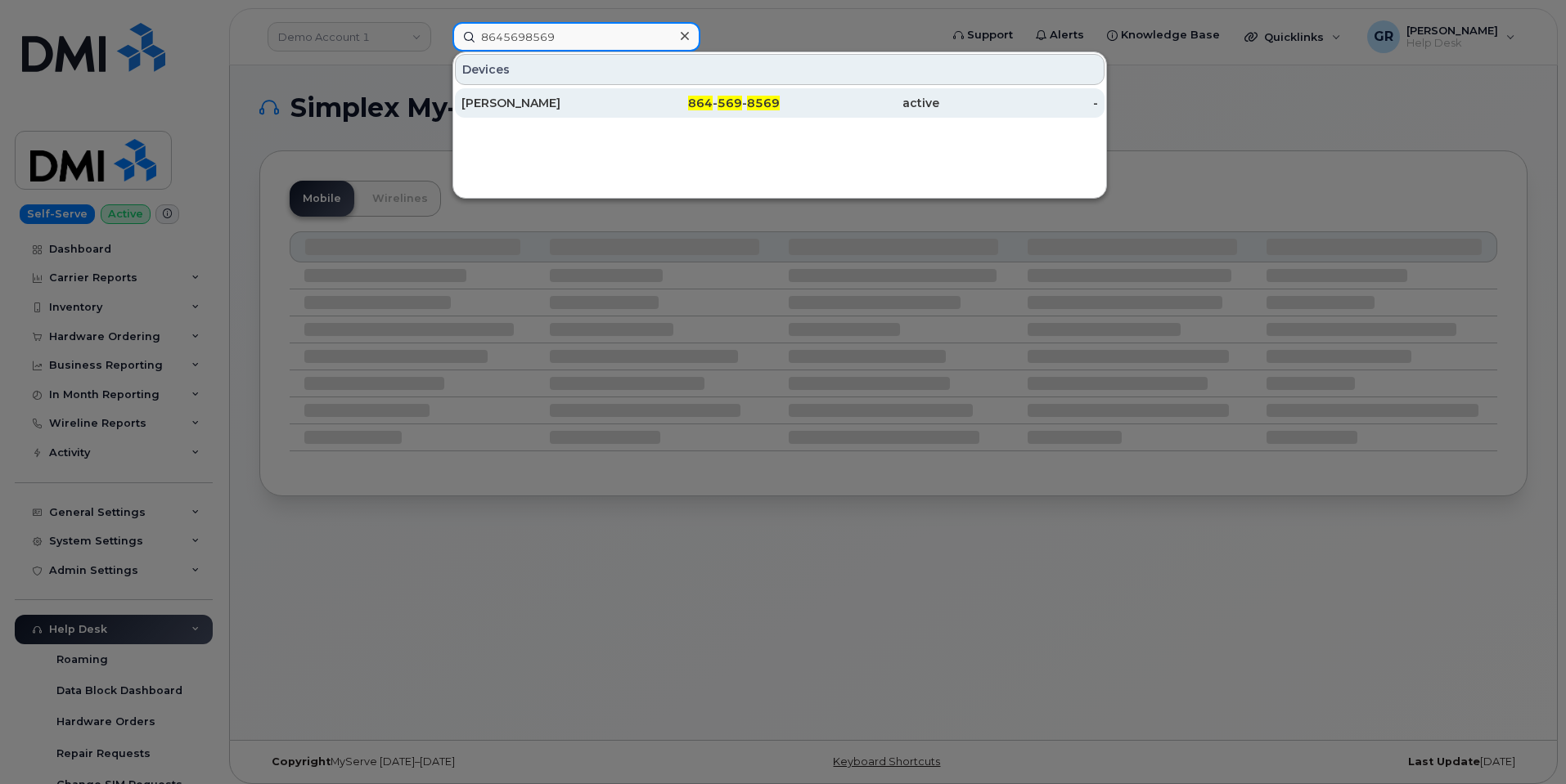
type input "8645698569"
click at [573, 95] on div "[PERSON_NAME]" at bounding box center [541, 102] width 160 height 17
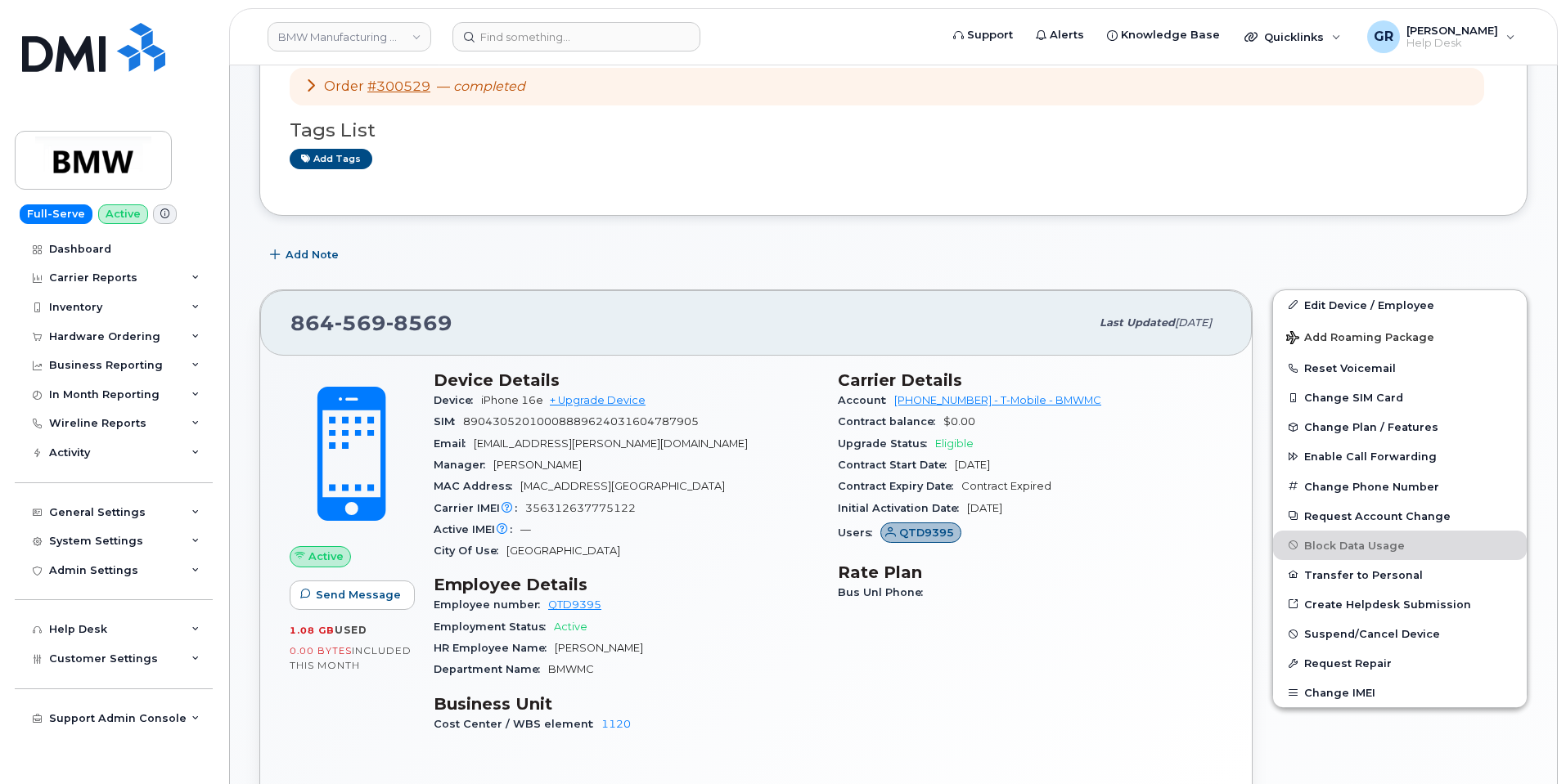
scroll to position [164, 0]
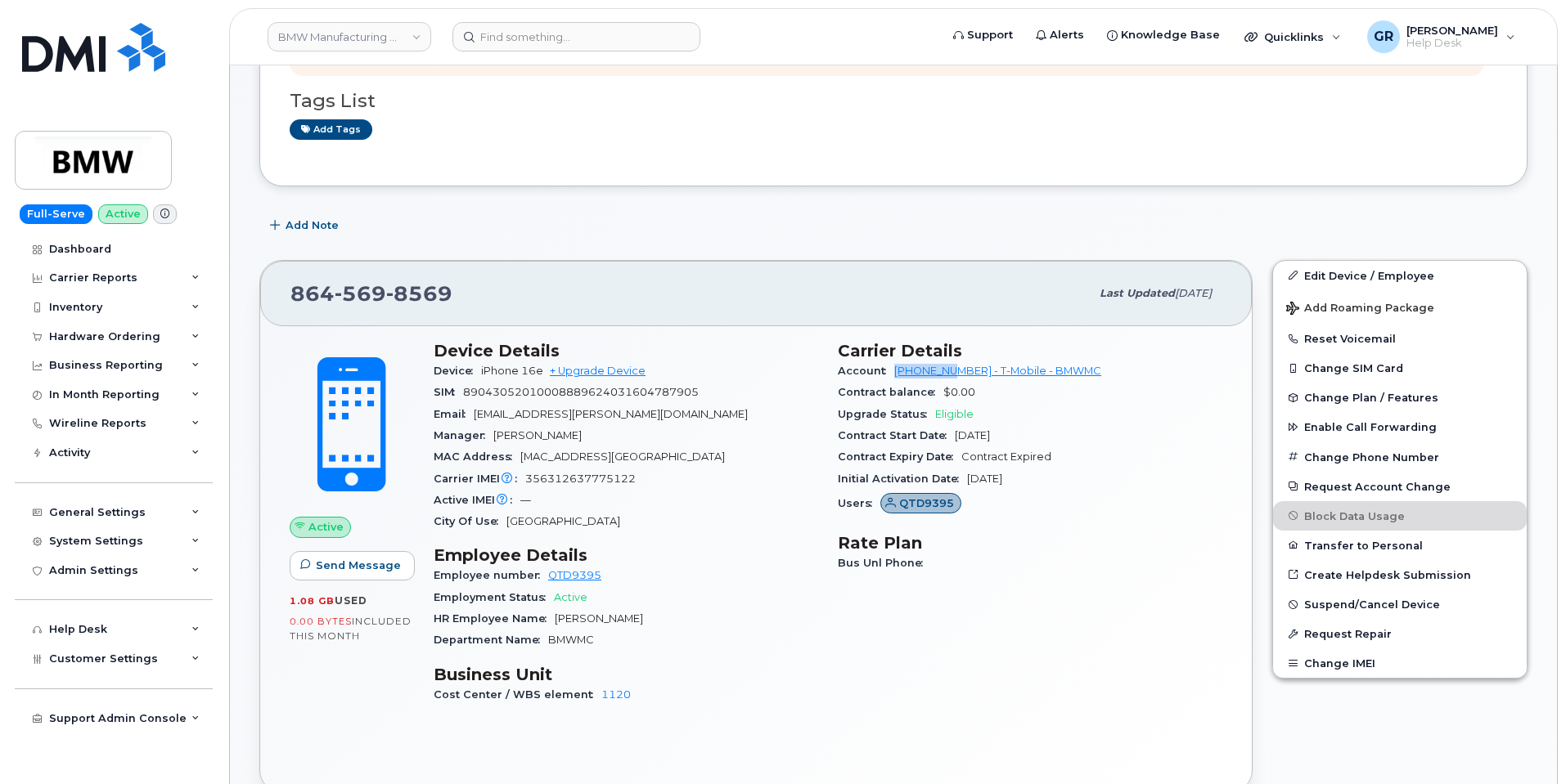
drag, startPoint x: 893, startPoint y: 374, endPoint x: 960, endPoint y: 369, distance: 67.2
click at [960, 369] on div "Account [PHONE_NUMBER] - T-Mobile - BMWMC" at bounding box center [1030, 371] width 385 height 21
copy link "972523090"
drag, startPoint x: 409, startPoint y: 295, endPoint x: 295, endPoint y: 302, distance: 114.2
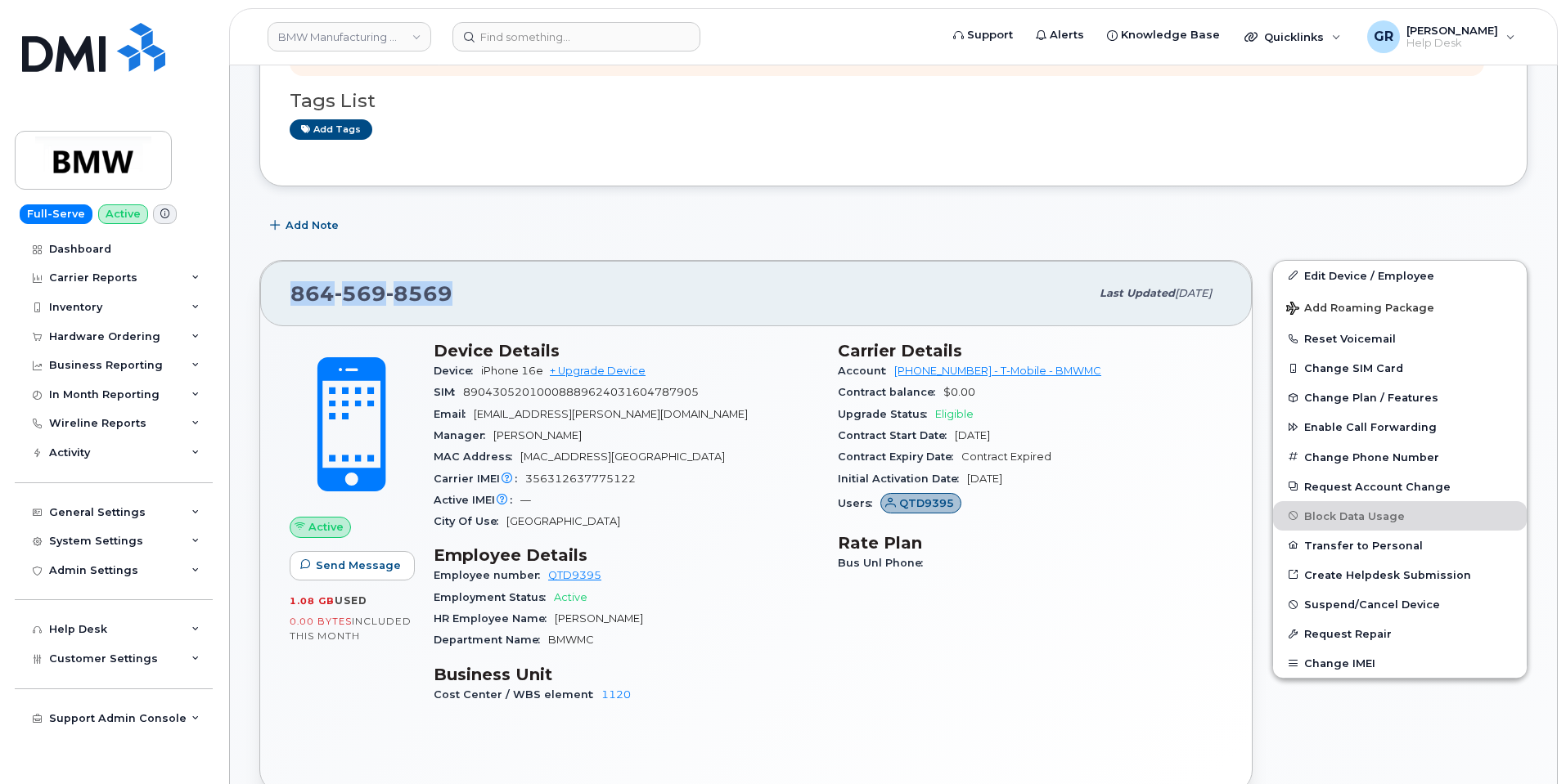
click at [295, 302] on div "[PHONE_NUMBER]" at bounding box center [690, 293] width 799 height 34
copy span "[PHONE_NUMBER]"
click at [689, 414] on div "Email [EMAIL_ADDRESS][PERSON_NAME][DOMAIN_NAME]" at bounding box center [626, 415] width 385 height 21
